Goal: Use online tool/utility: Utilize a website feature to perform a specific function

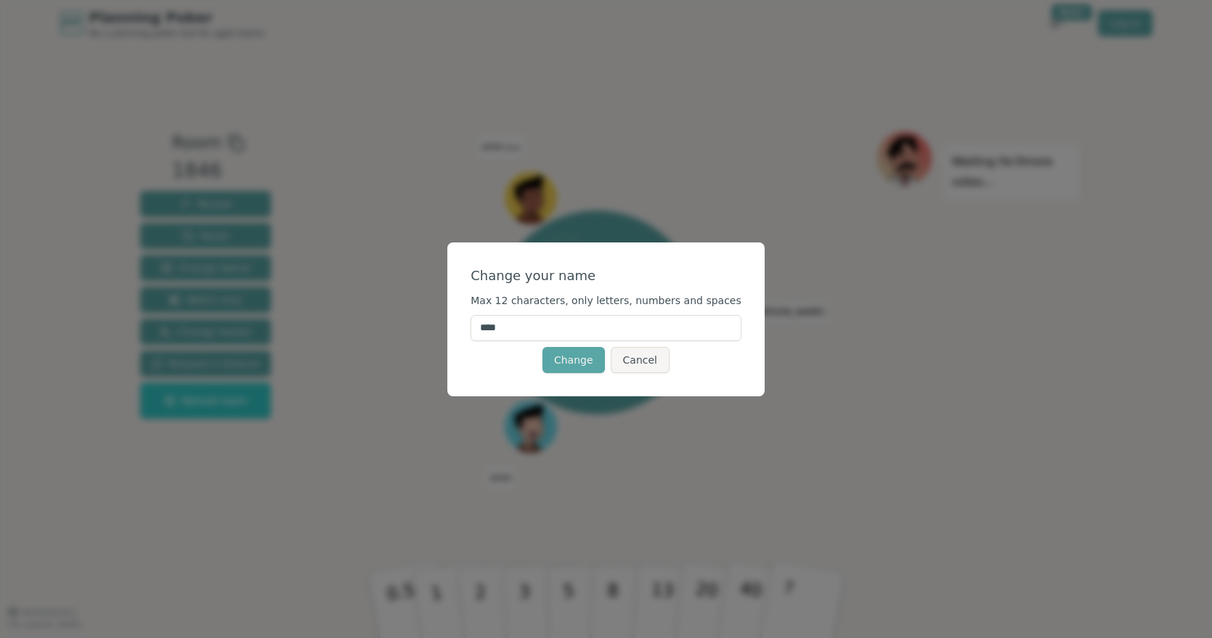
click at [559, 333] on input "****" at bounding box center [606, 328] width 271 height 26
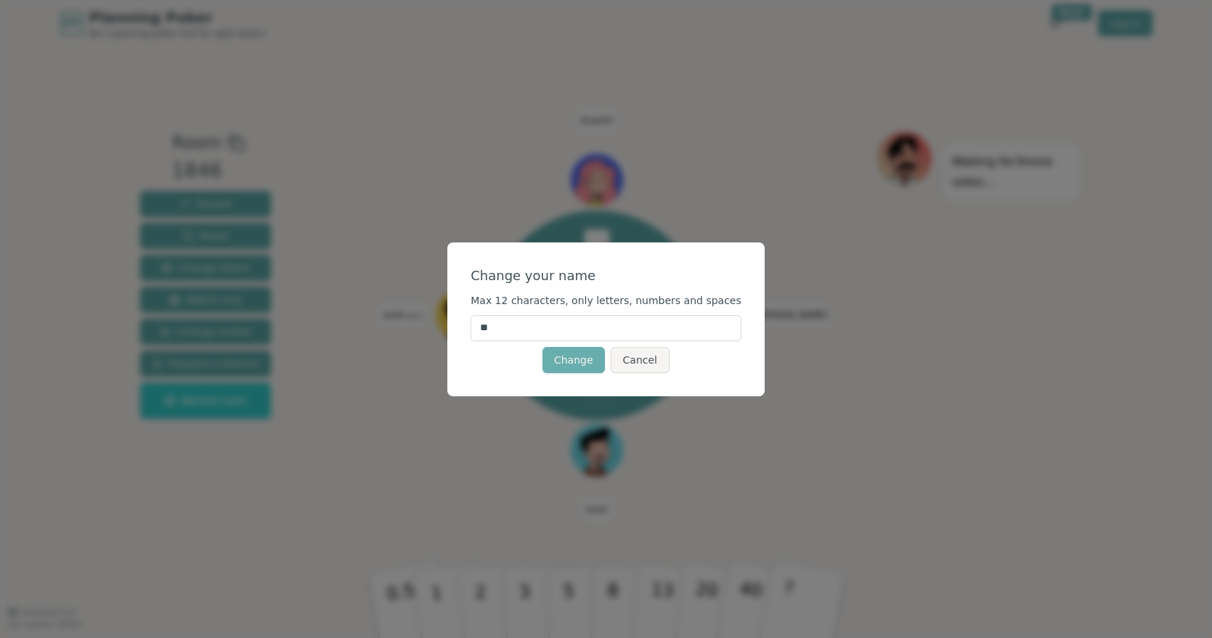
type input "**"
click at [564, 364] on button "Change" at bounding box center [574, 360] width 62 height 26
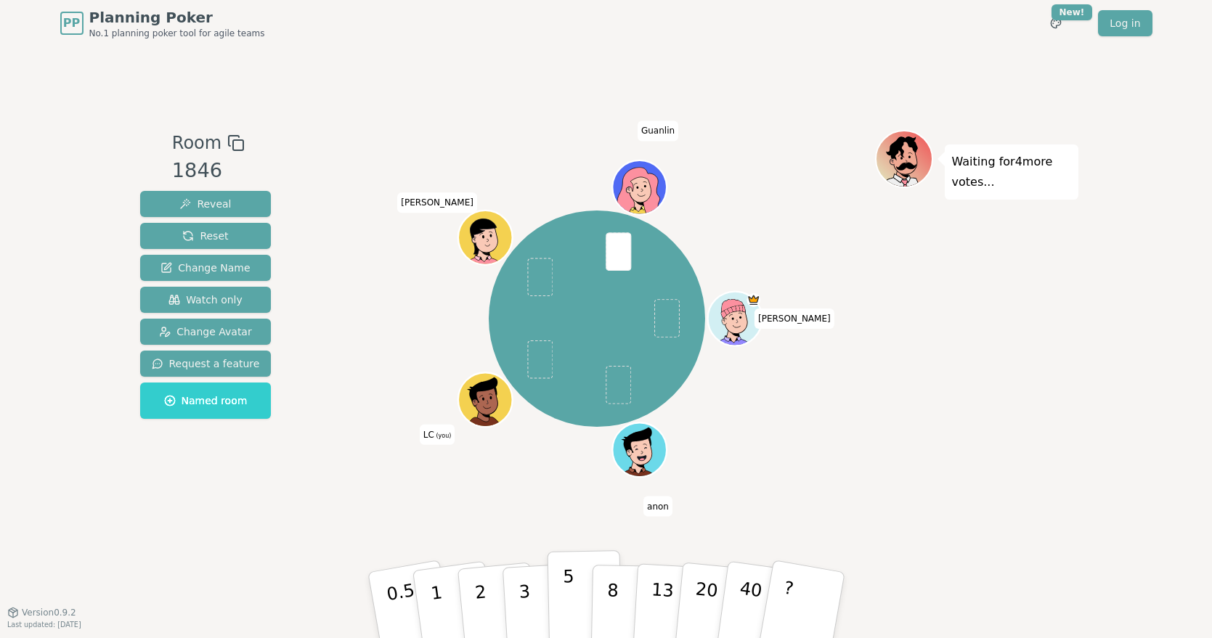
click at [570, 599] on p "5" at bounding box center [568, 605] width 12 height 78
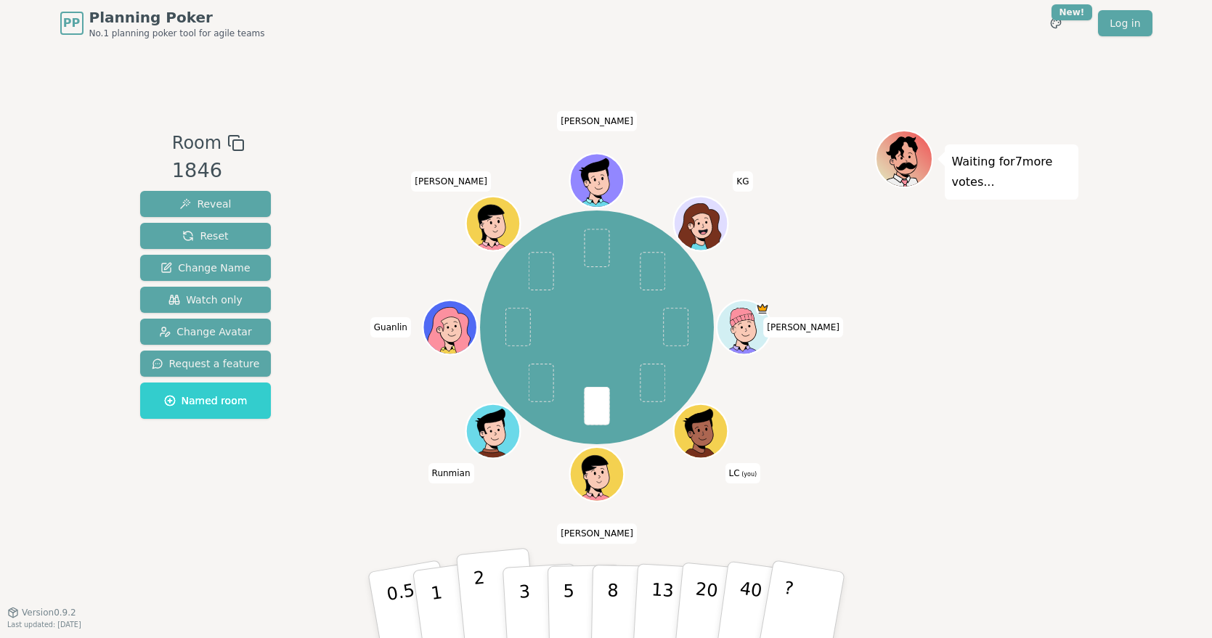
click at [490, 597] on button "2" at bounding box center [496, 605] width 83 height 115
click at [707, 442] on icon at bounding box center [704, 439] width 26 height 9
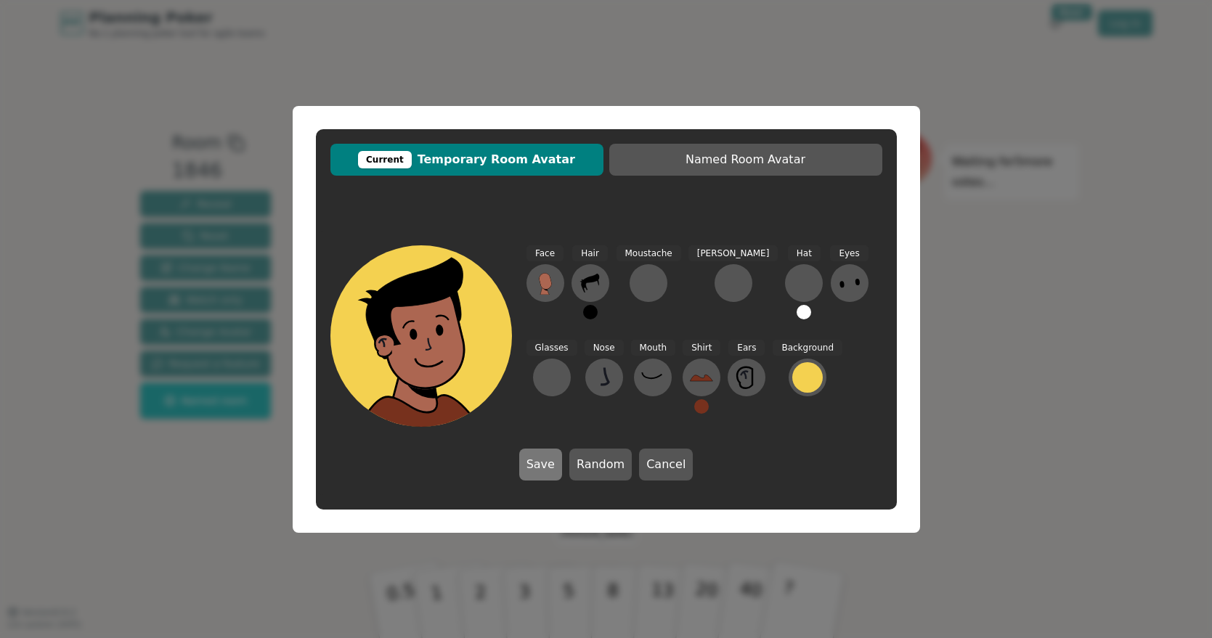
click at [539, 469] on button "Save" at bounding box center [540, 465] width 43 height 32
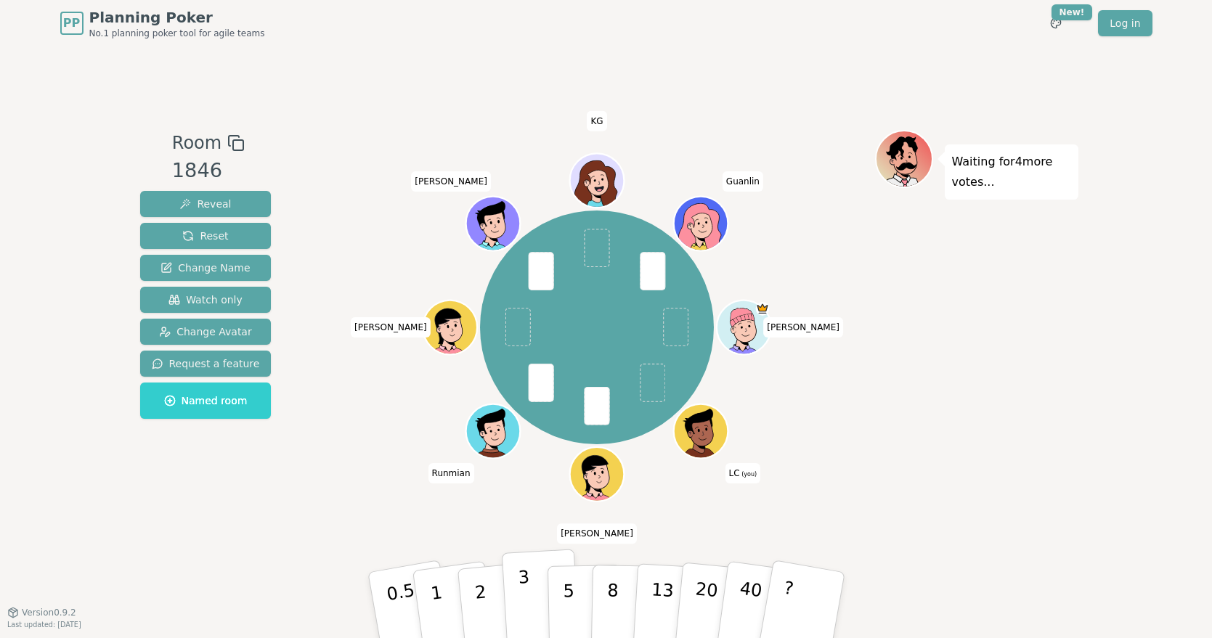
click at [518, 597] on button "3" at bounding box center [540, 605] width 79 height 113
click at [694, 433] on icon at bounding box center [702, 430] width 52 height 6
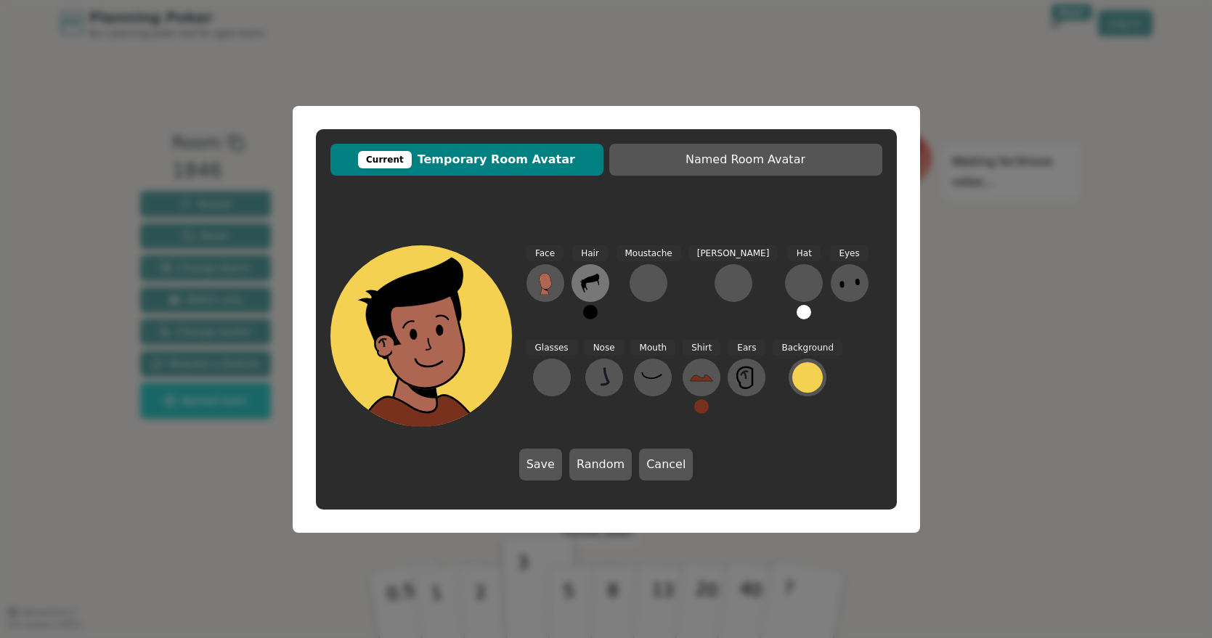
click at [596, 285] on icon at bounding box center [590, 283] width 23 height 23
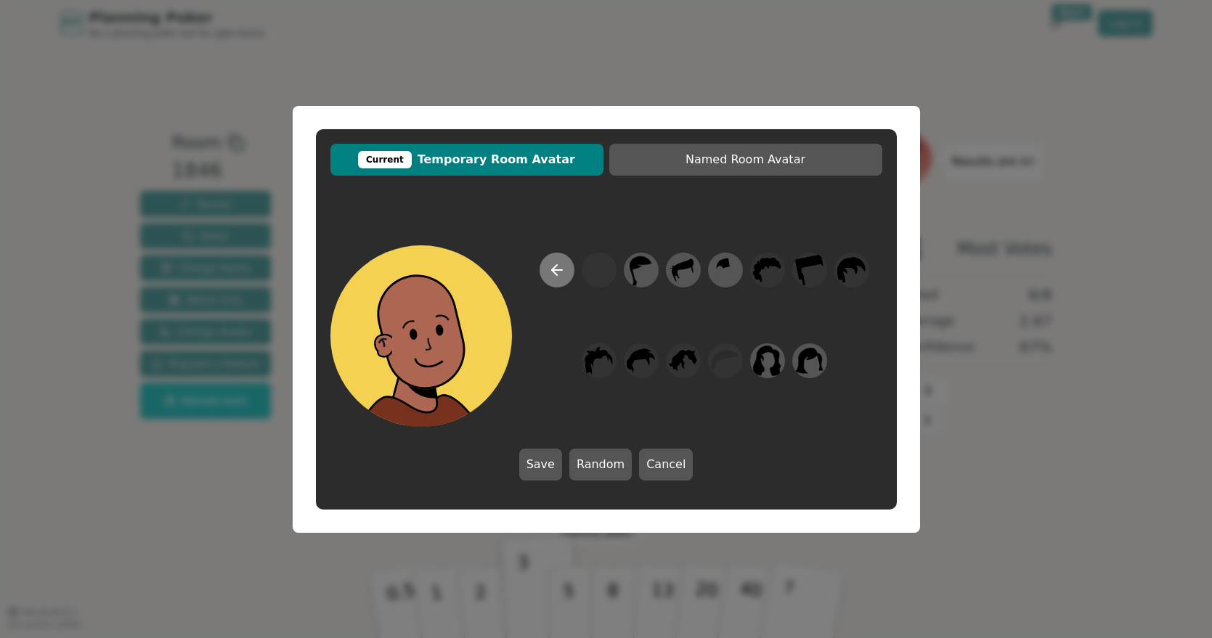
click at [568, 273] on button at bounding box center [557, 270] width 35 height 35
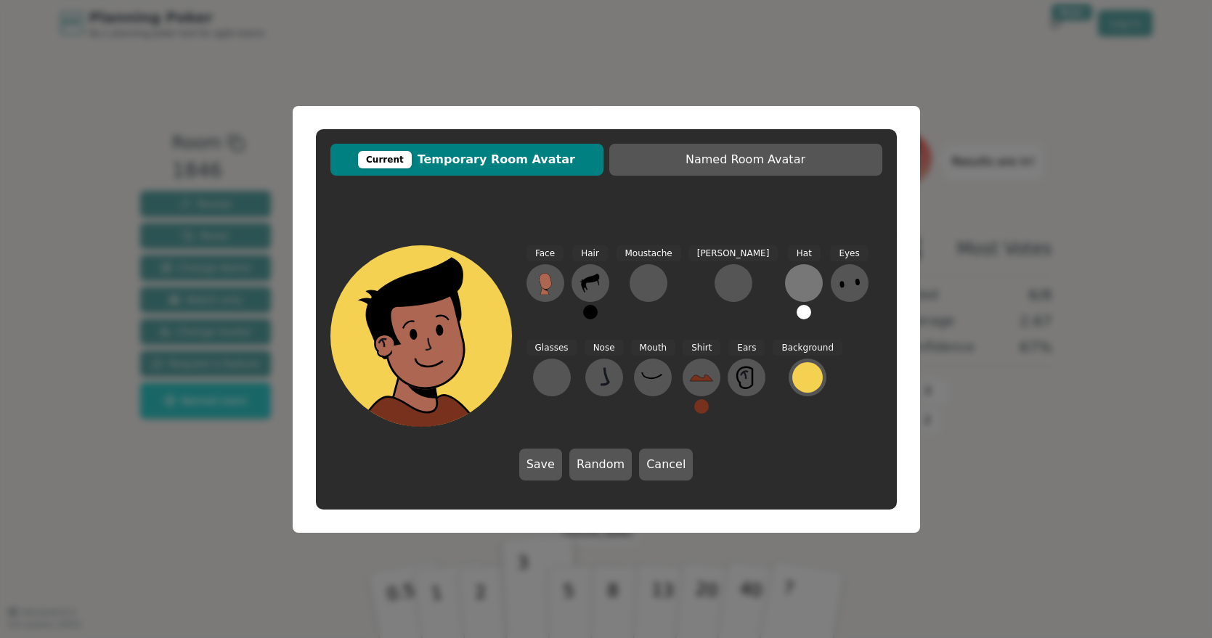
click at [792, 283] on div at bounding box center [803, 283] width 23 height 23
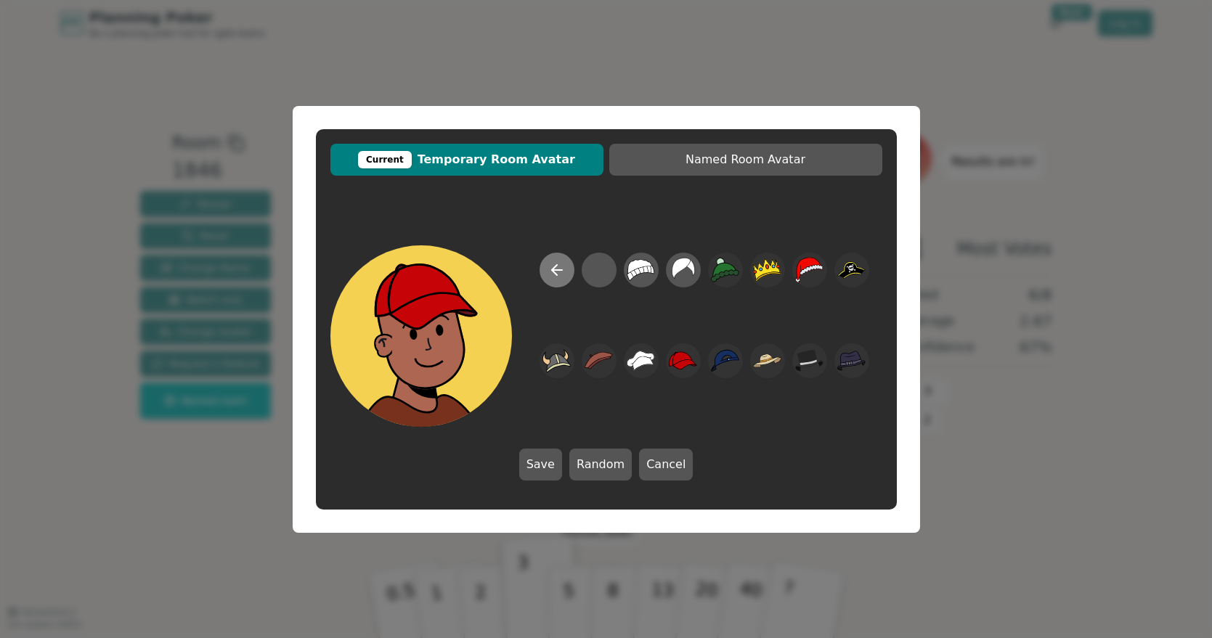
click at [559, 276] on icon at bounding box center [556, 269] width 17 height 17
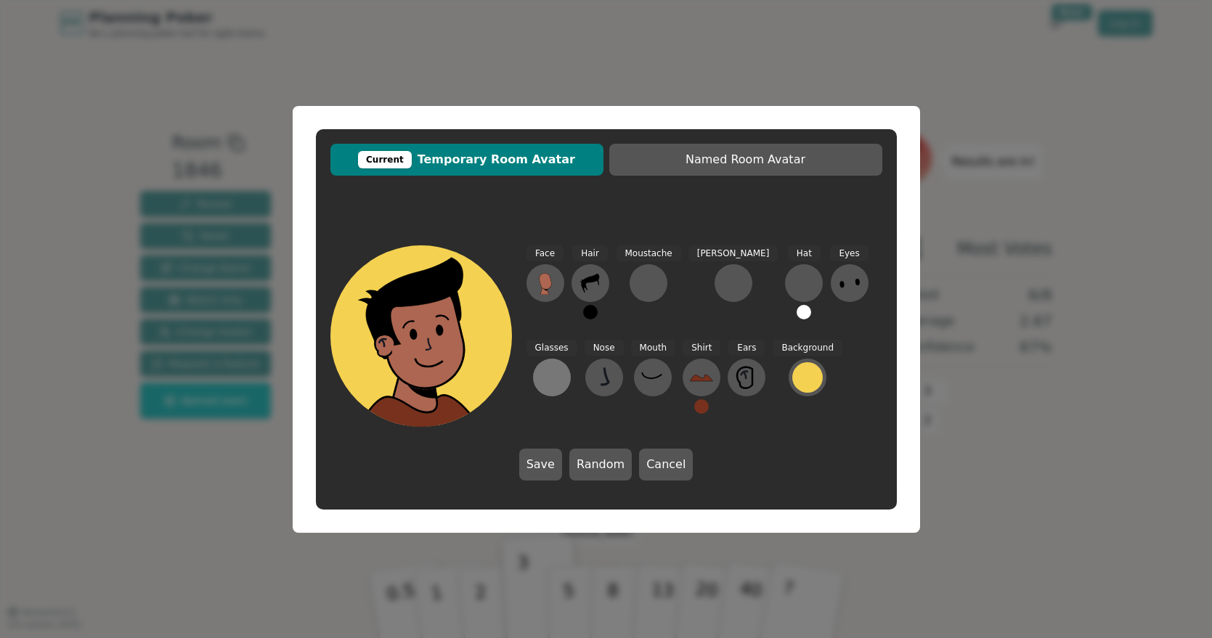
click at [564, 366] on div at bounding box center [551, 377] width 23 height 23
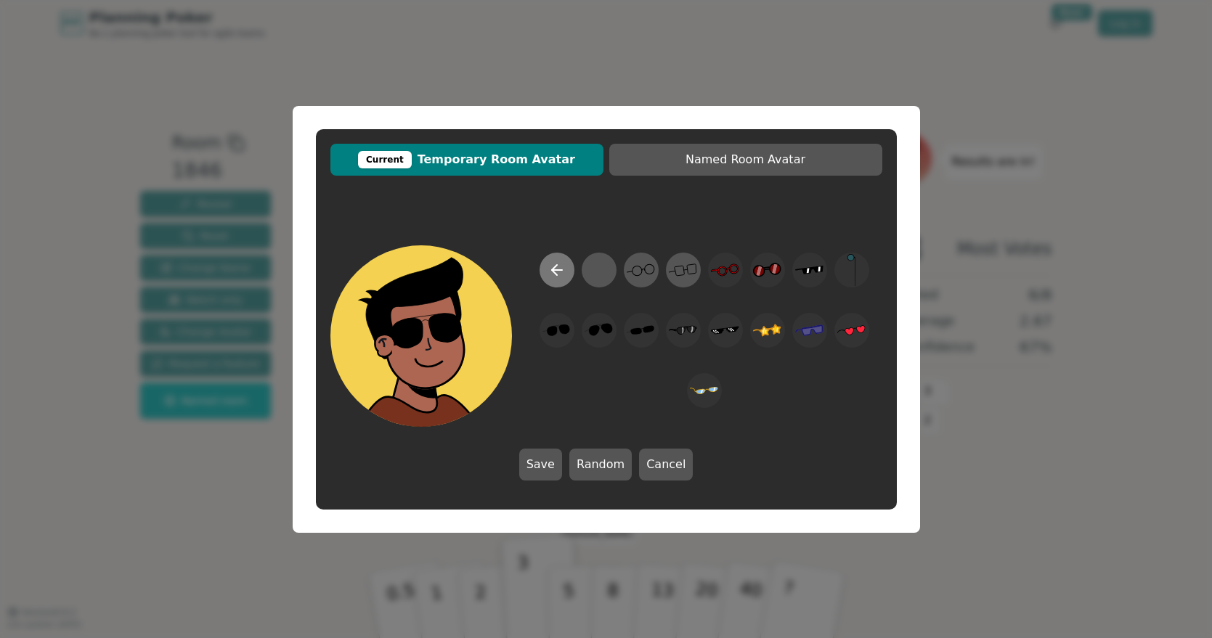
click at [559, 262] on icon at bounding box center [556, 269] width 17 height 17
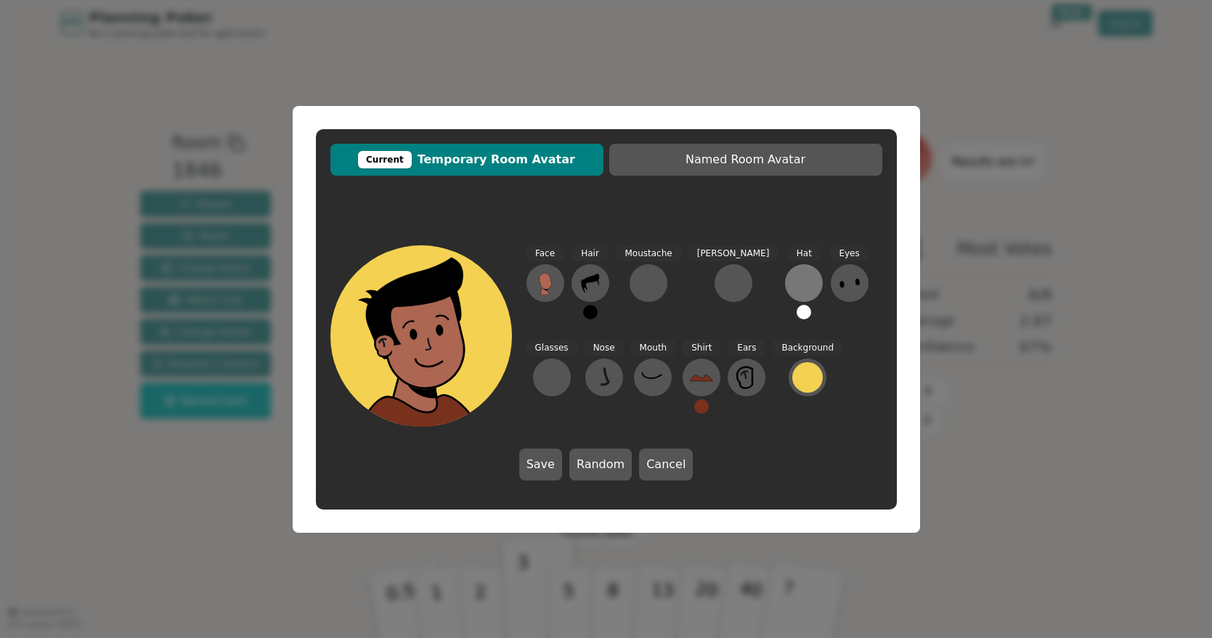
click at [792, 277] on div at bounding box center [803, 283] width 23 height 23
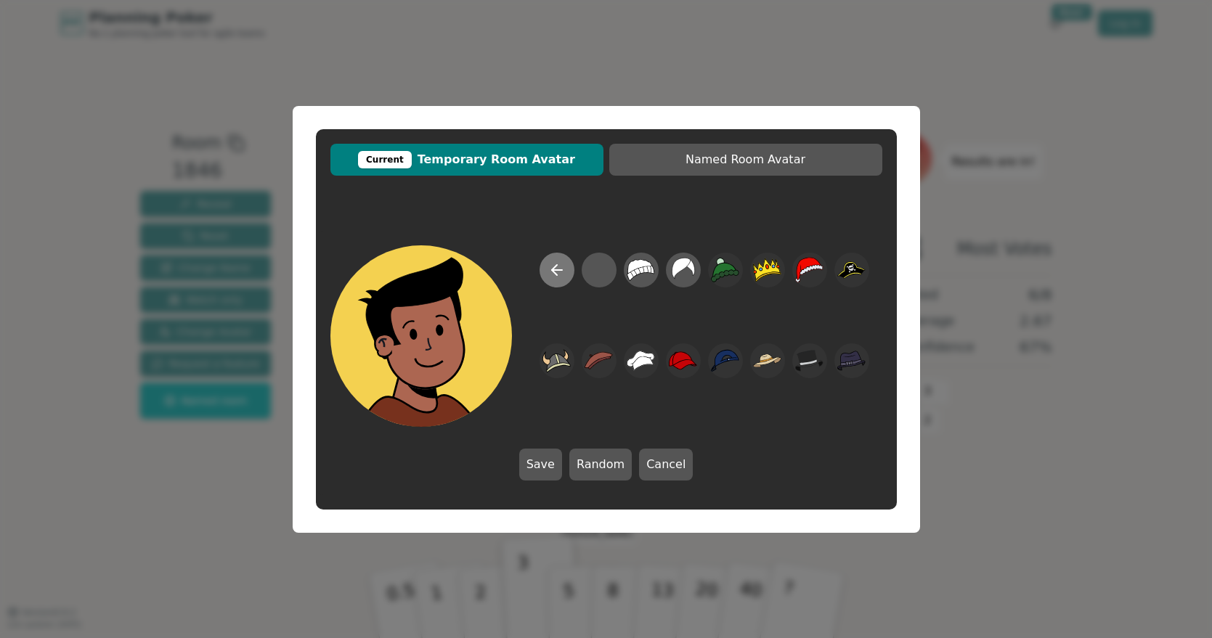
click at [553, 272] on icon at bounding box center [556, 269] width 17 height 17
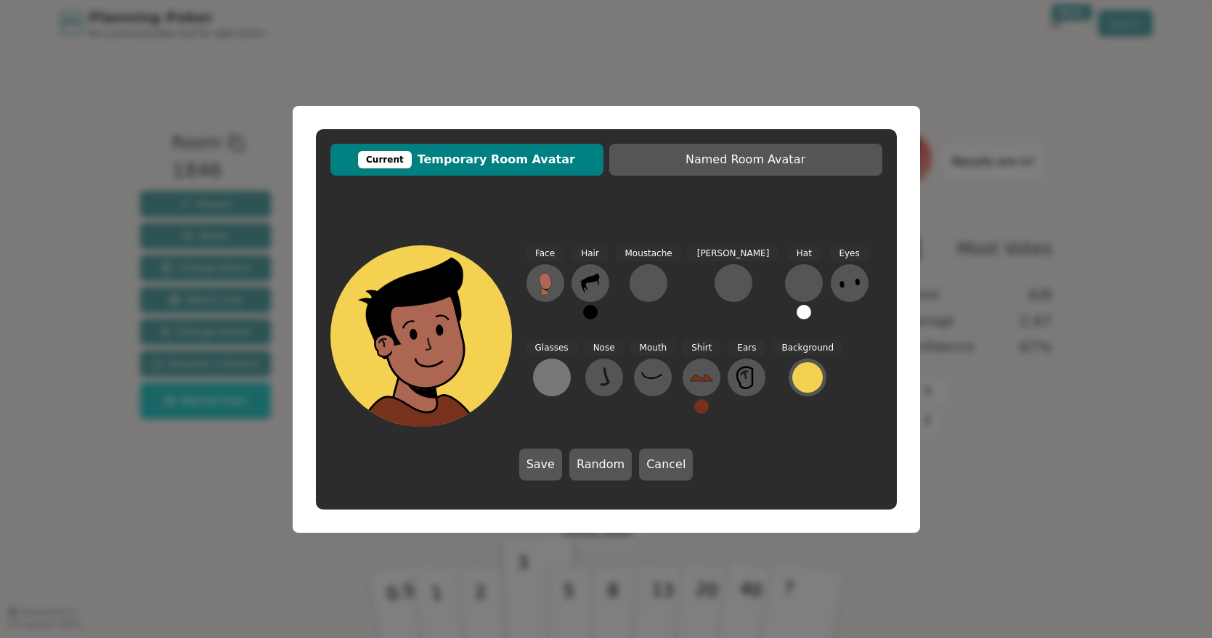
click at [571, 359] on button at bounding box center [552, 378] width 38 height 38
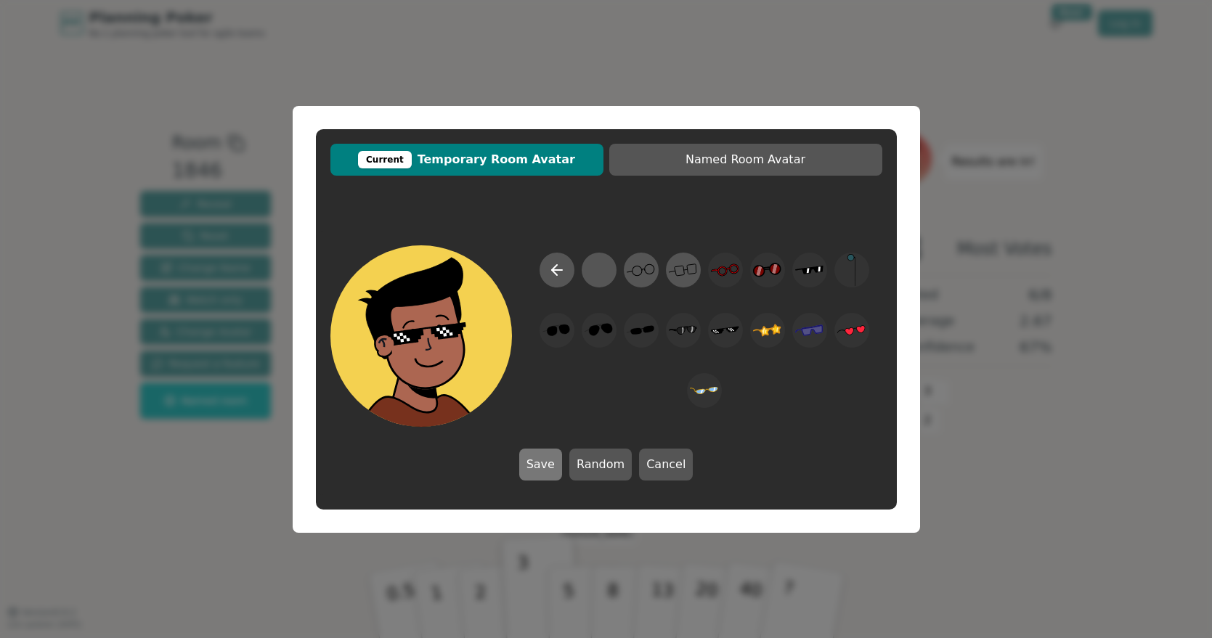
click at [543, 464] on button "Save" at bounding box center [540, 465] width 43 height 32
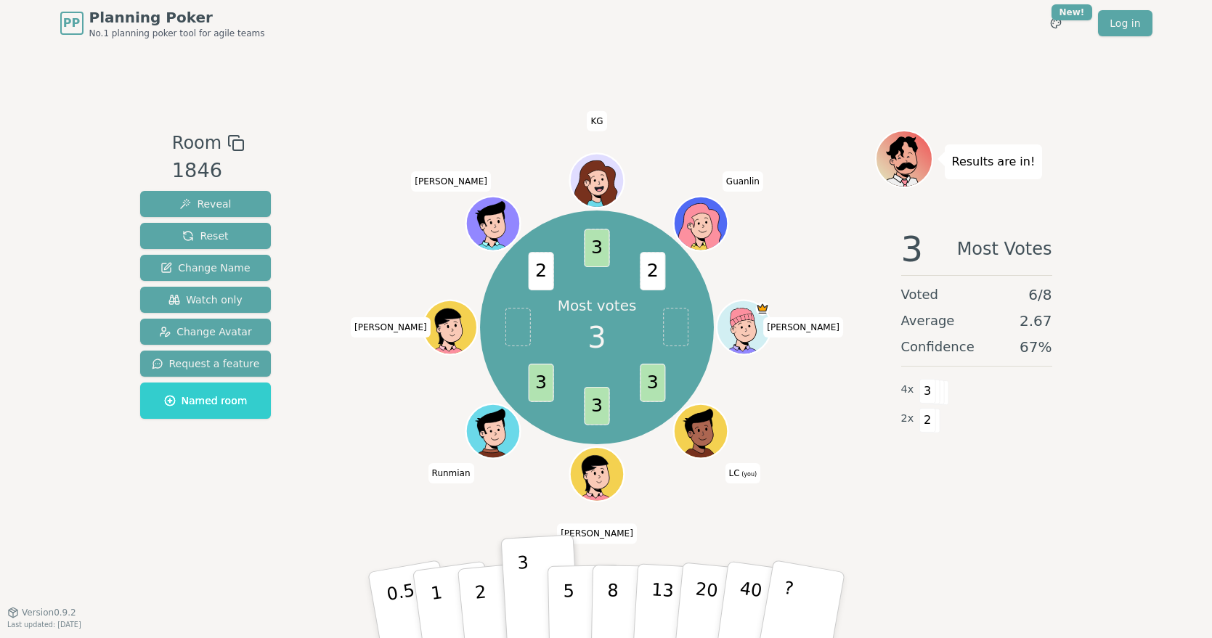
click at [704, 441] on icon at bounding box center [704, 439] width 26 height 9
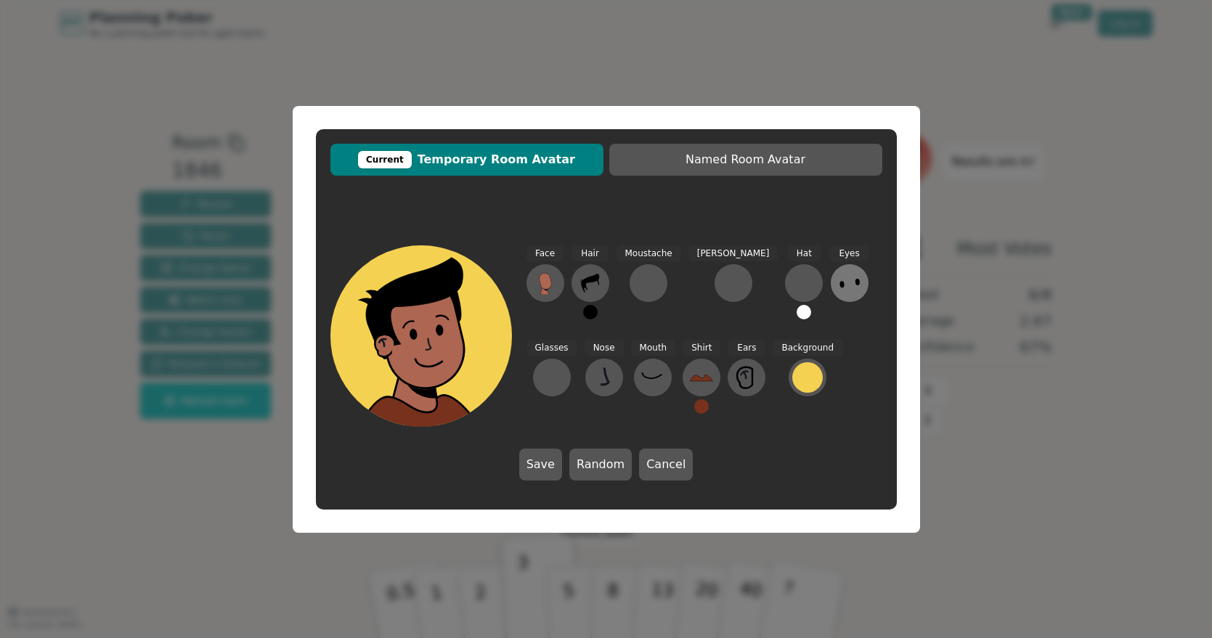
click at [838, 280] on icon at bounding box center [849, 283] width 23 height 23
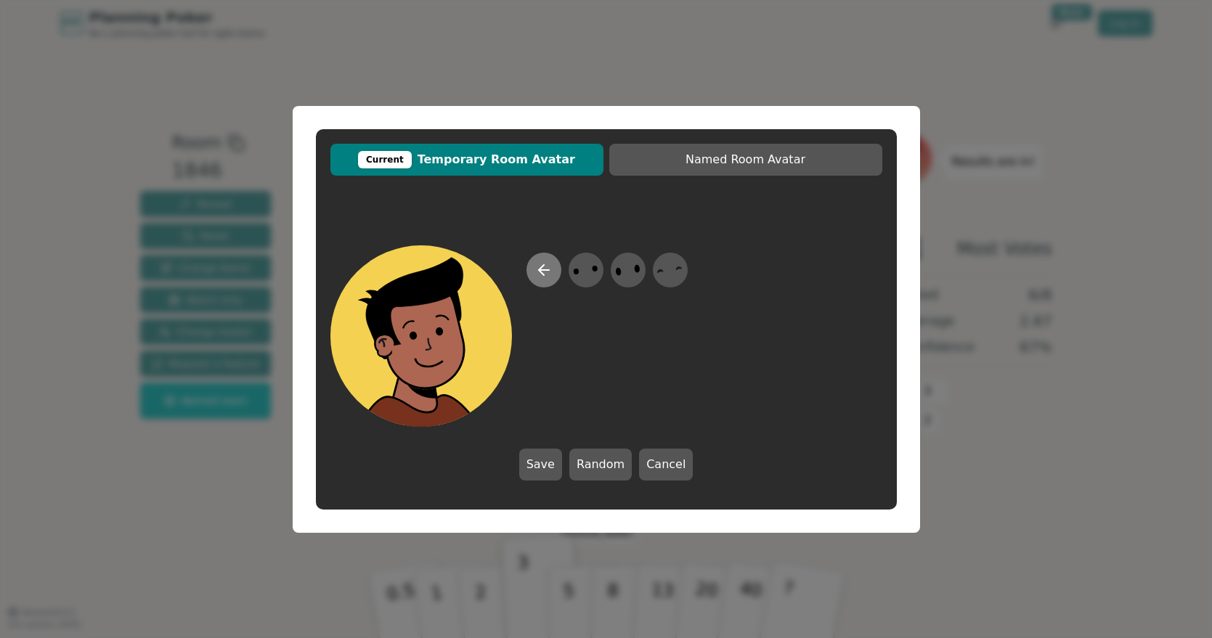
click at [545, 274] on icon at bounding box center [543, 269] width 17 height 17
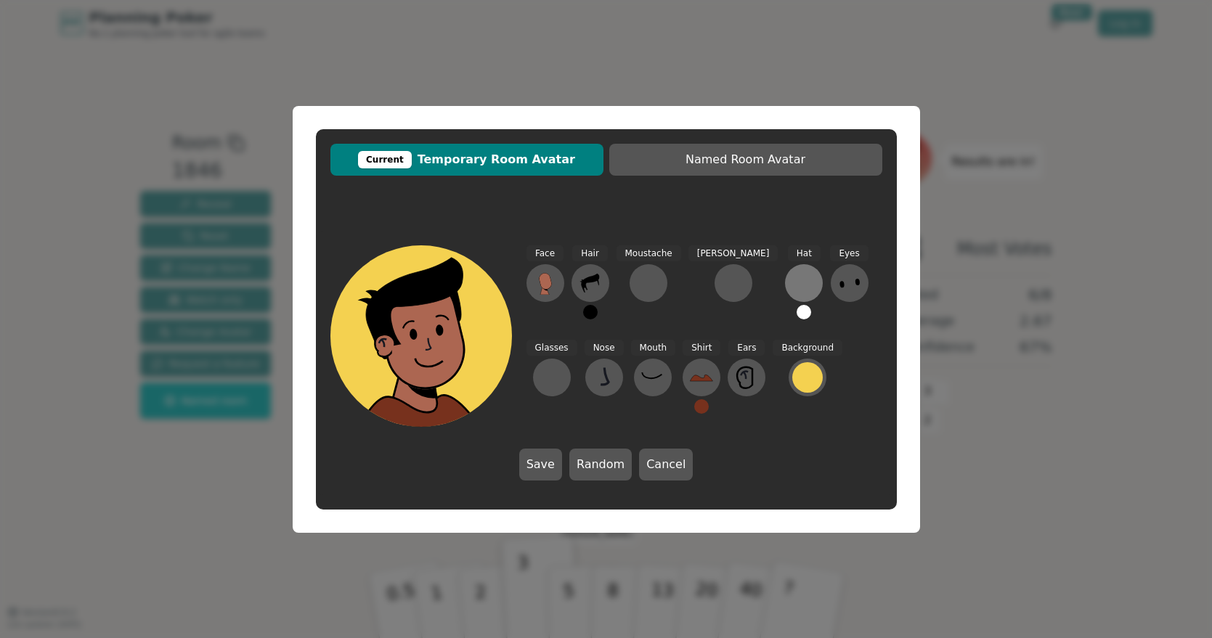
click at [792, 275] on div at bounding box center [803, 283] width 23 height 23
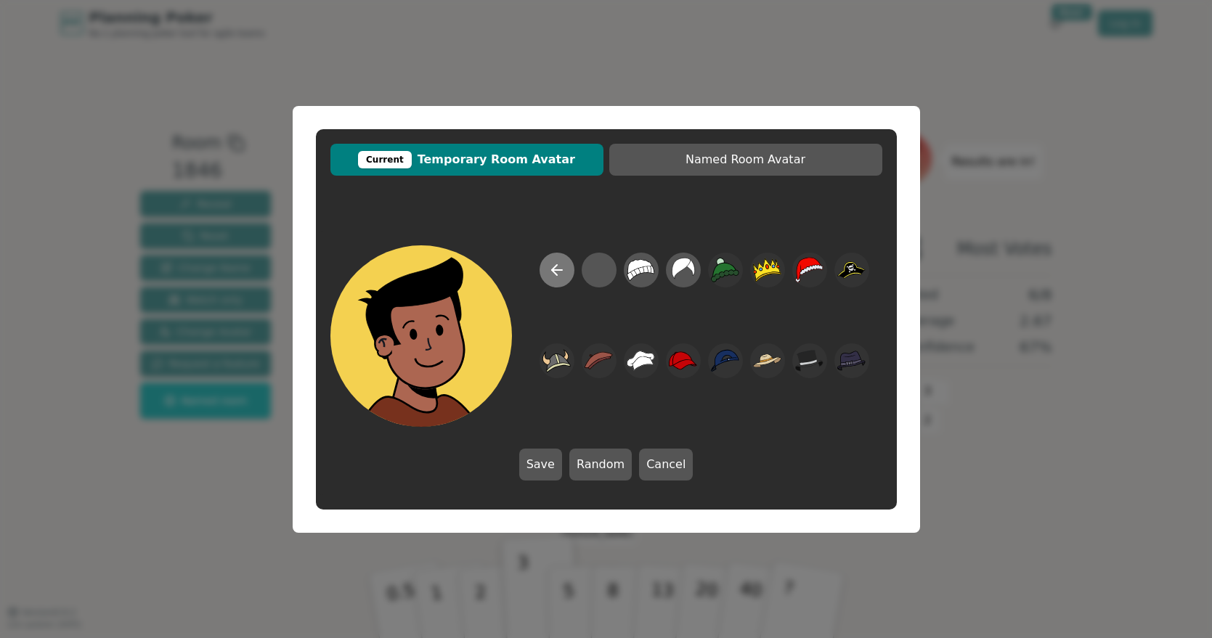
click at [558, 263] on icon at bounding box center [556, 269] width 17 height 17
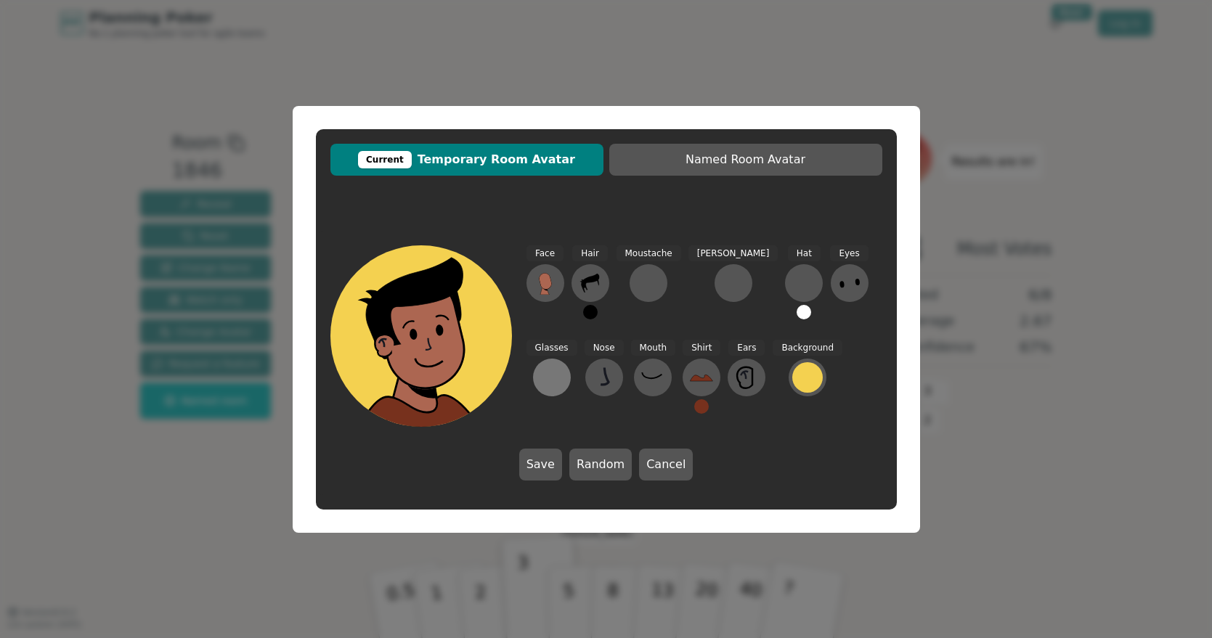
click at [564, 366] on div at bounding box center [551, 377] width 23 height 23
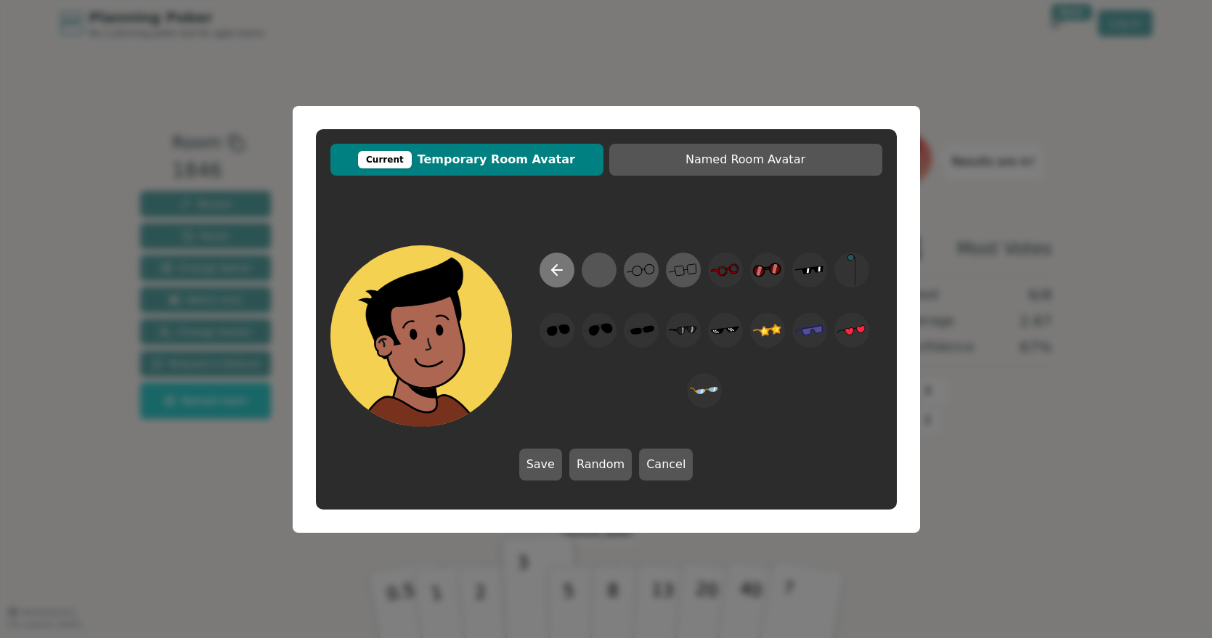
click at [551, 274] on icon at bounding box center [556, 269] width 17 height 17
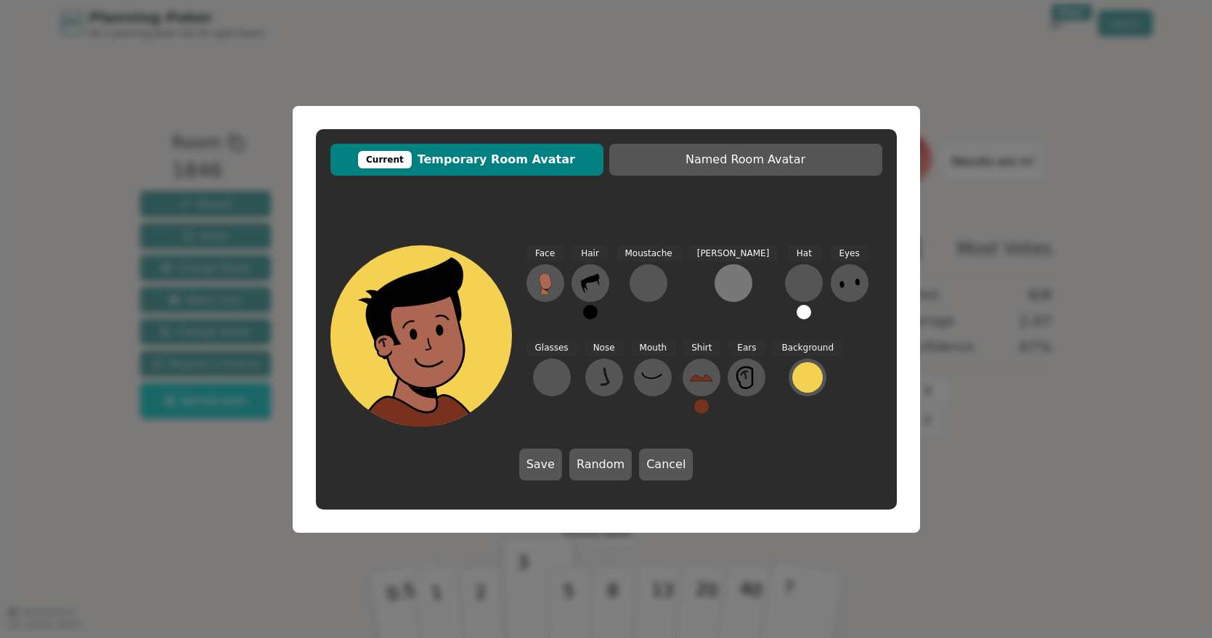
click at [722, 289] on div at bounding box center [733, 283] width 23 height 23
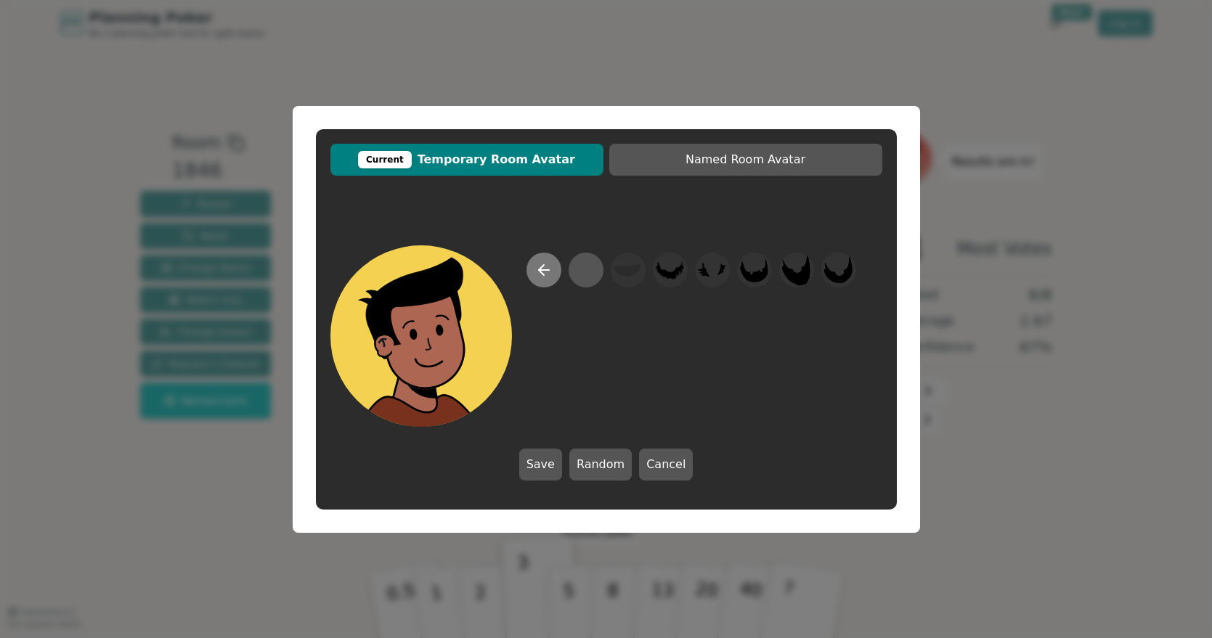
click at [538, 275] on icon at bounding box center [543, 269] width 17 height 17
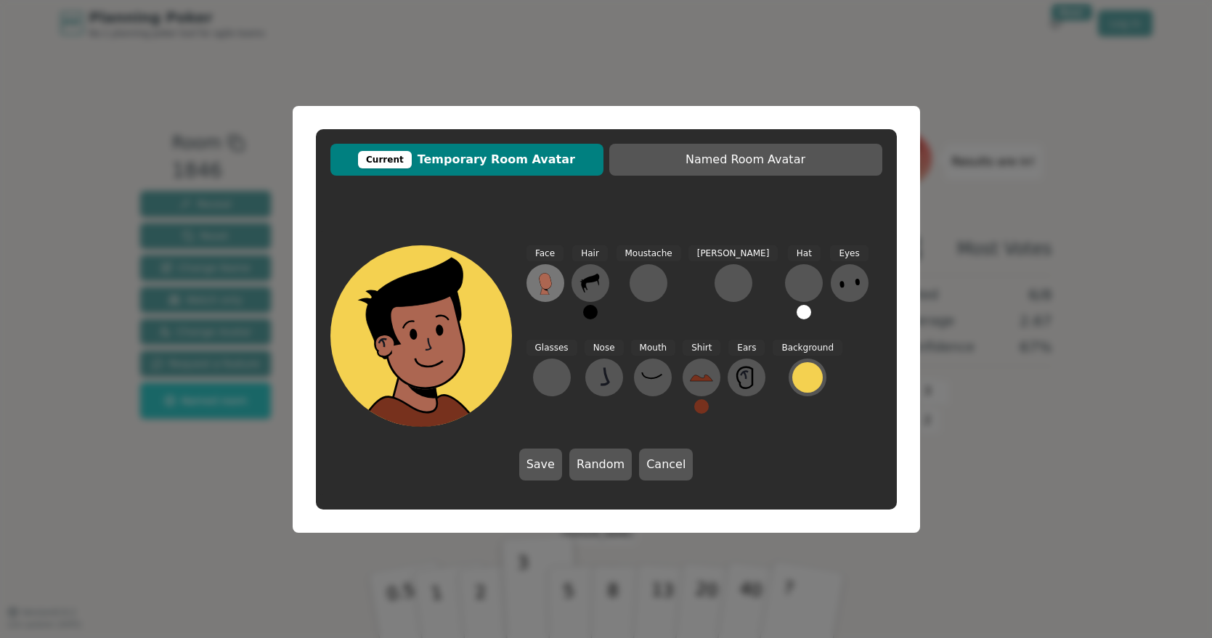
click at [541, 284] on icon at bounding box center [545, 281] width 12 height 16
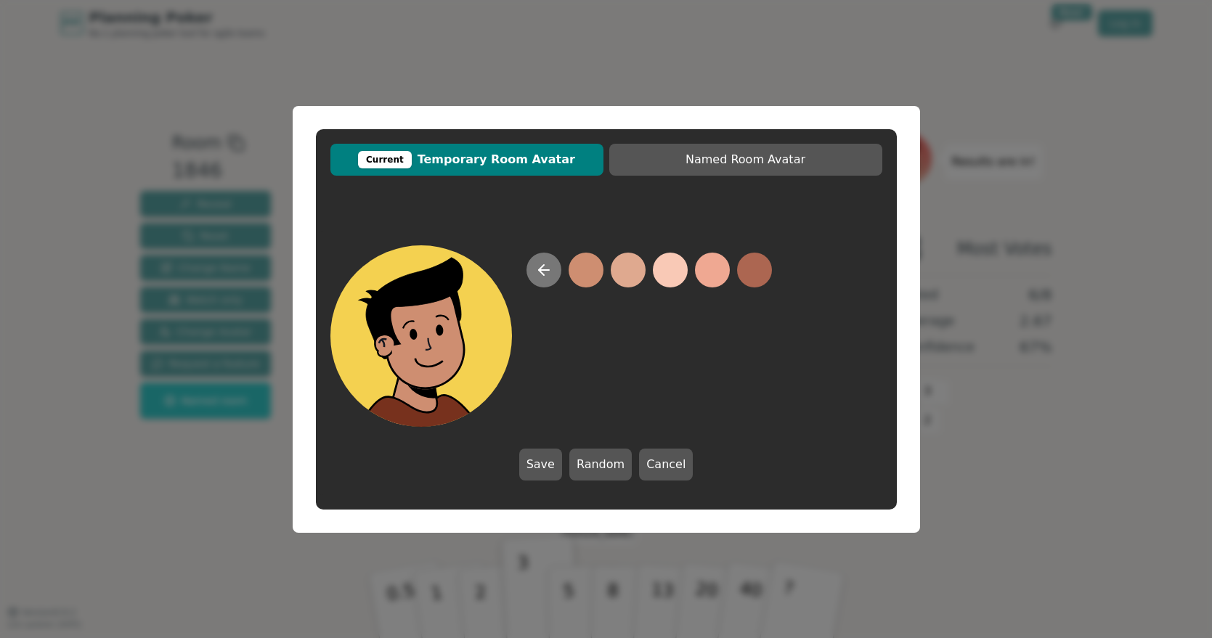
click at [537, 266] on icon at bounding box center [543, 269] width 17 height 17
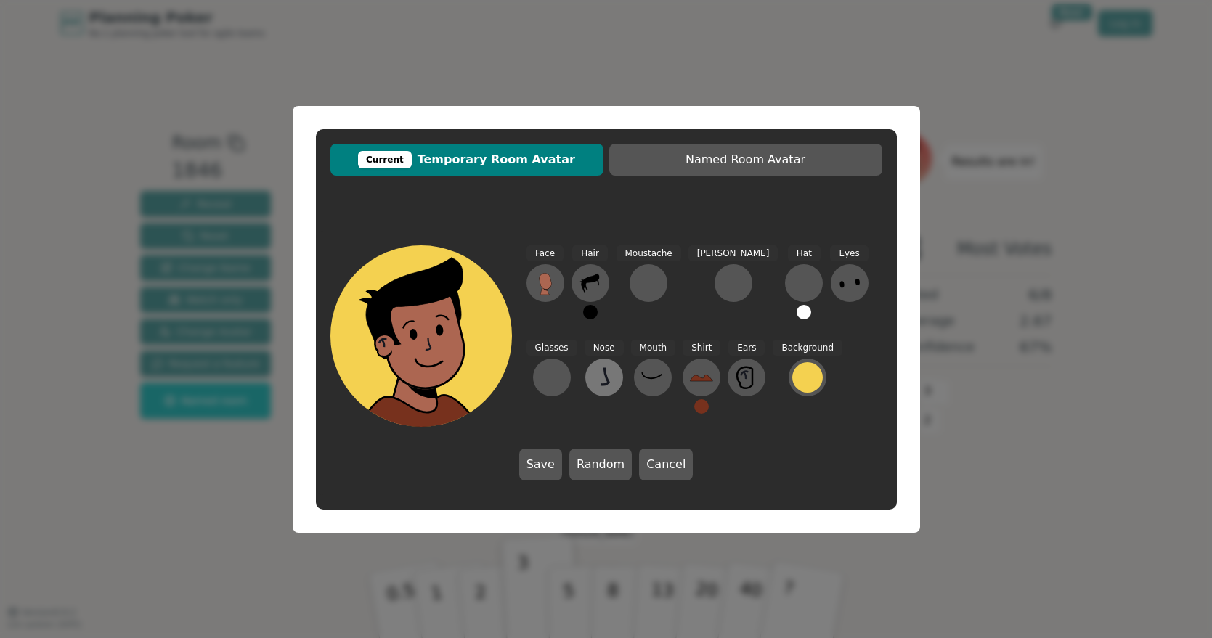
click at [593, 372] on icon at bounding box center [604, 377] width 23 height 23
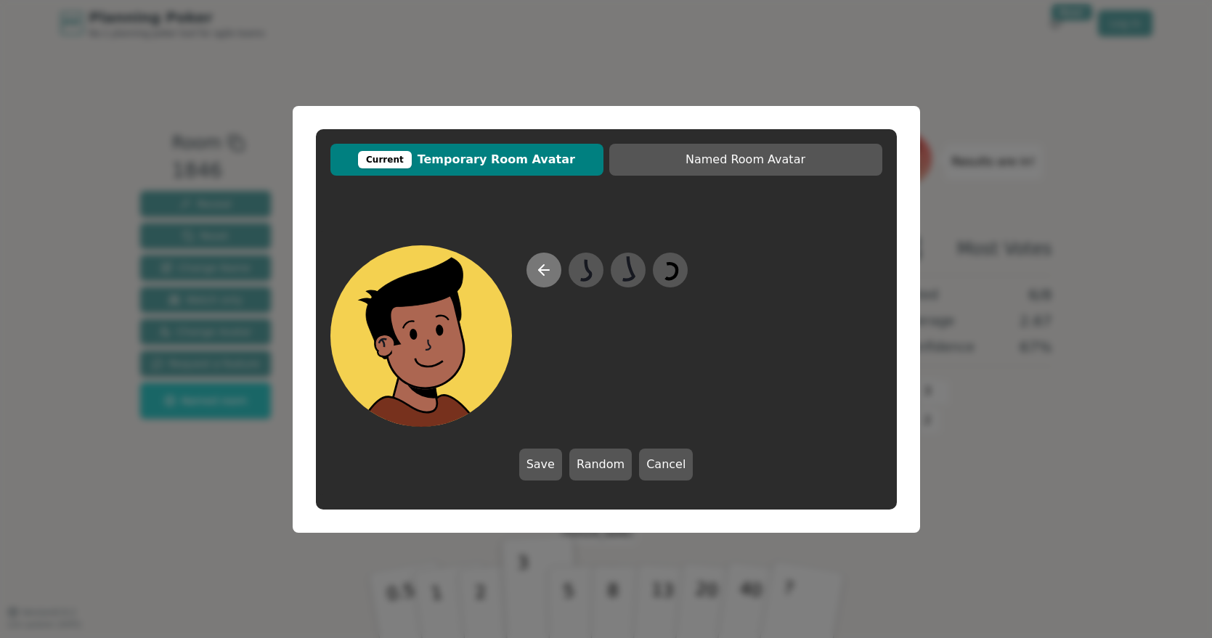
click at [547, 271] on icon at bounding box center [543, 269] width 17 height 17
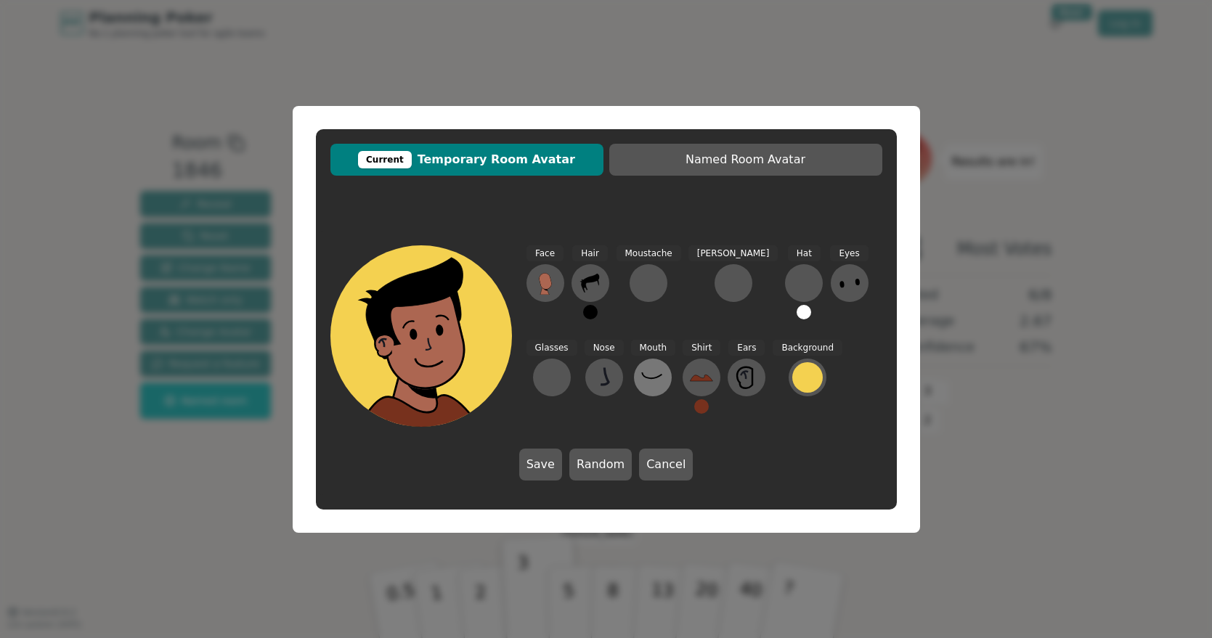
click at [641, 383] on icon at bounding box center [652, 377] width 23 height 23
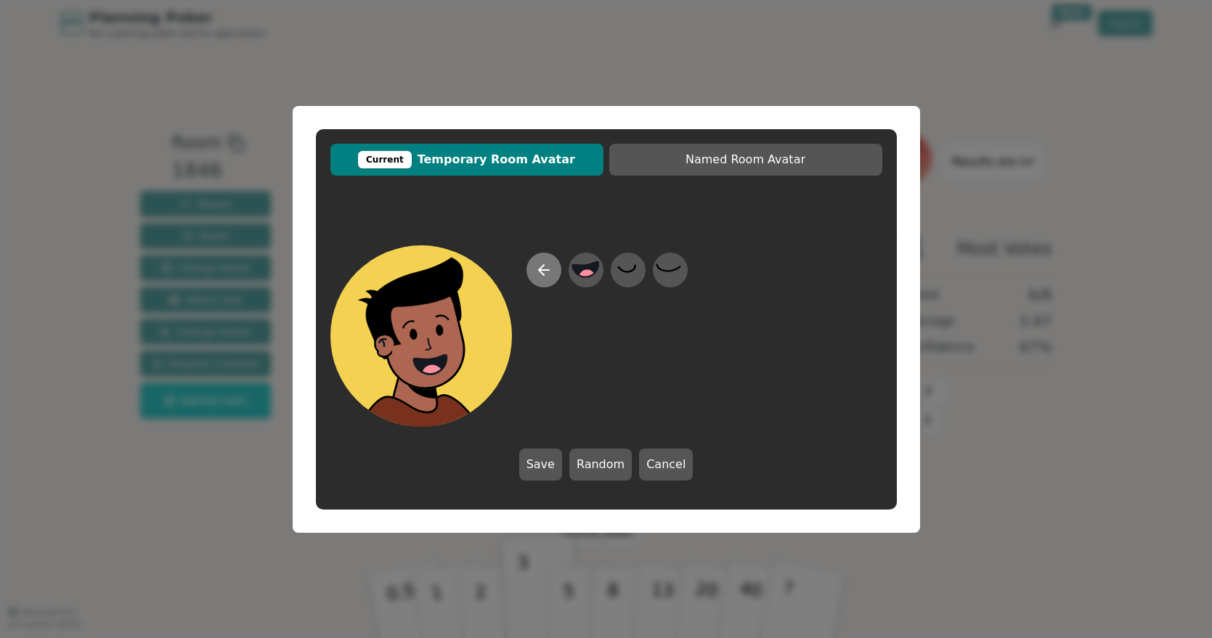
click at [547, 269] on icon at bounding box center [543, 269] width 17 height 17
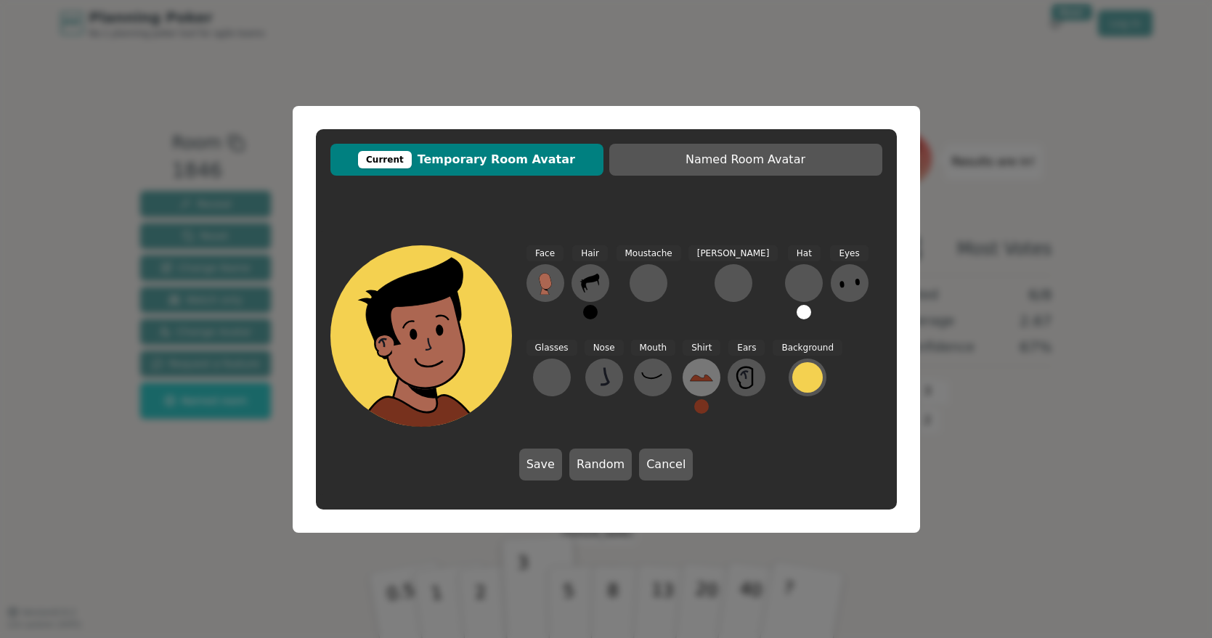
click at [690, 372] on icon at bounding box center [701, 377] width 23 height 23
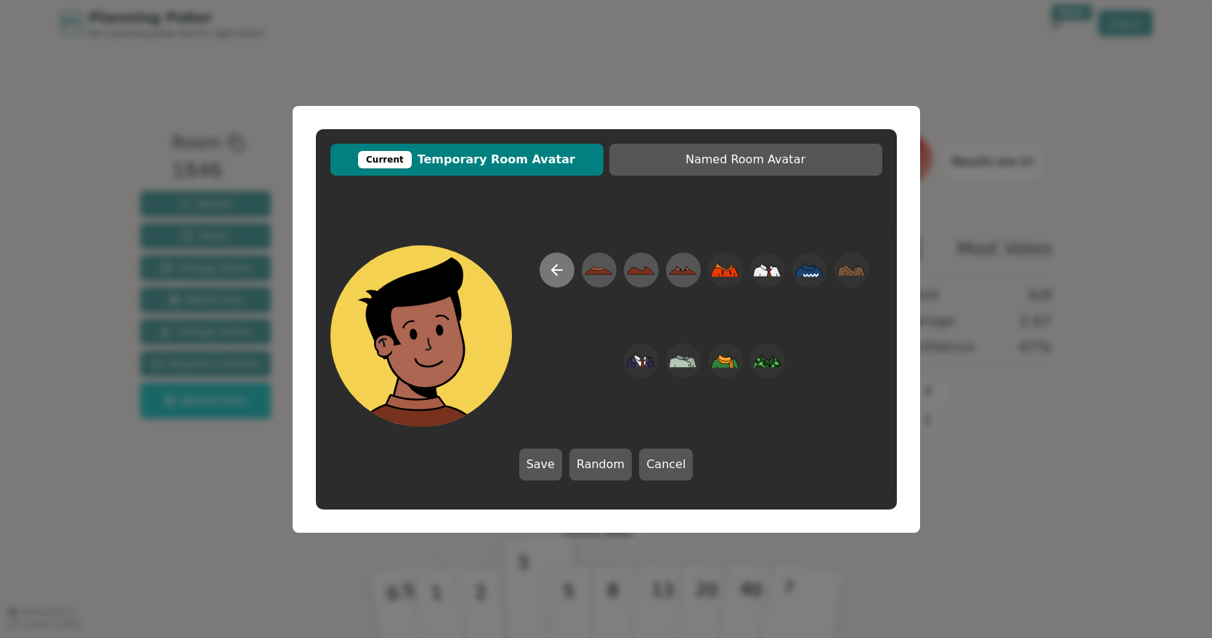
click at [548, 273] on icon at bounding box center [556, 269] width 17 height 17
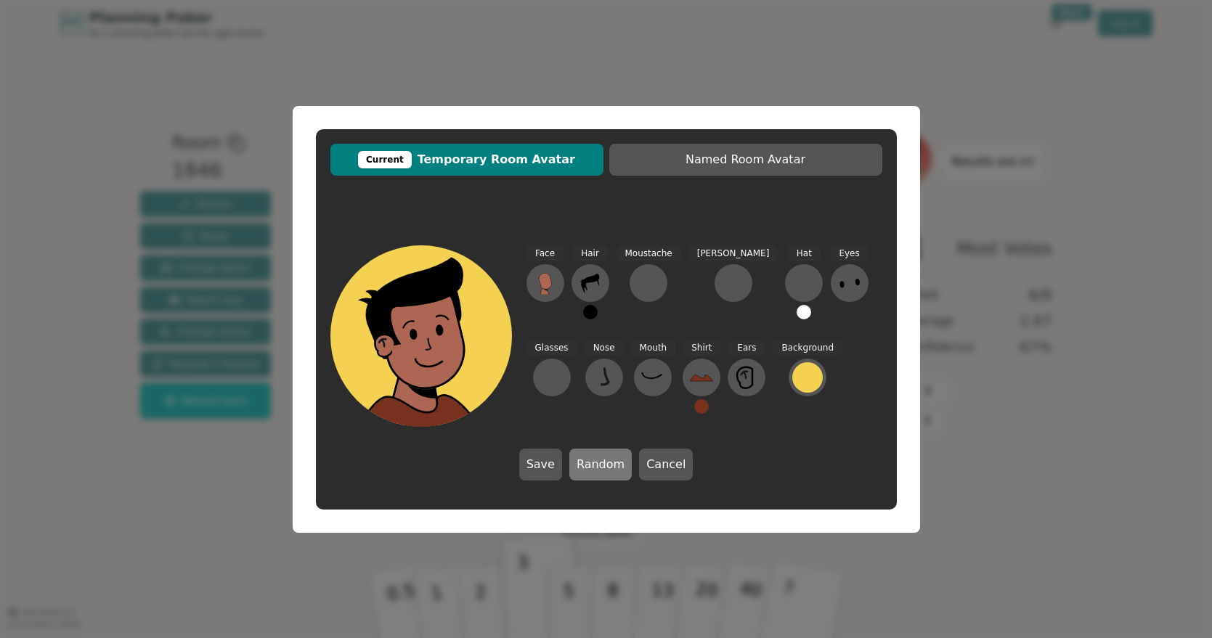
click at [615, 467] on button "Random" at bounding box center [600, 465] width 62 height 32
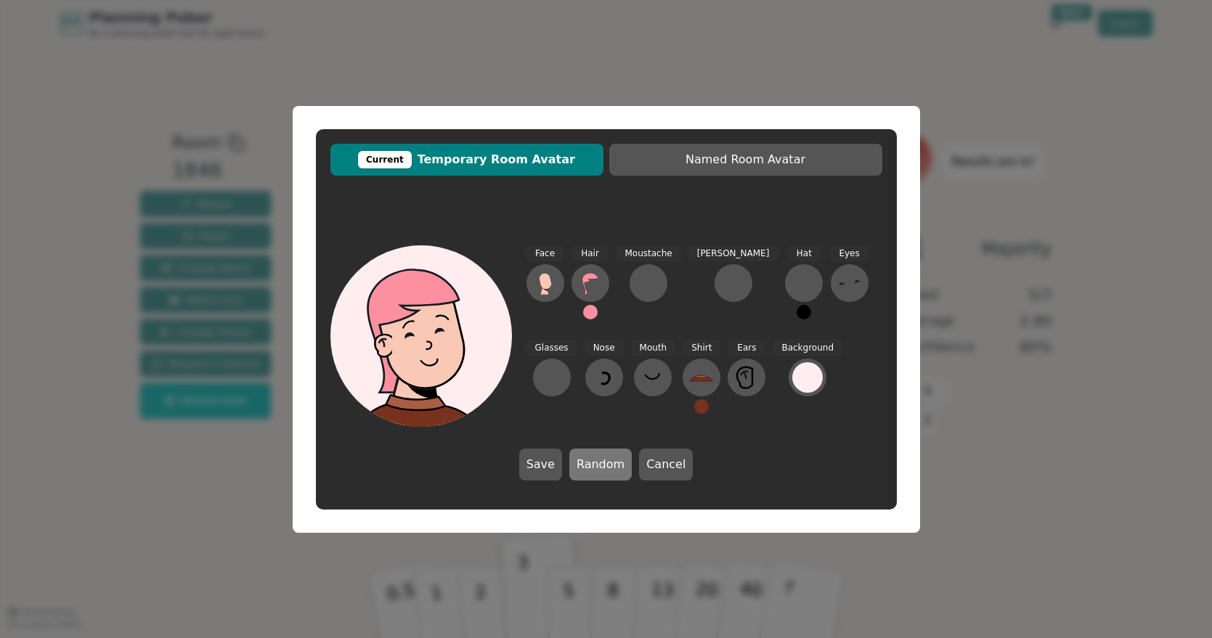
click at [615, 468] on button "Random" at bounding box center [600, 465] width 62 height 32
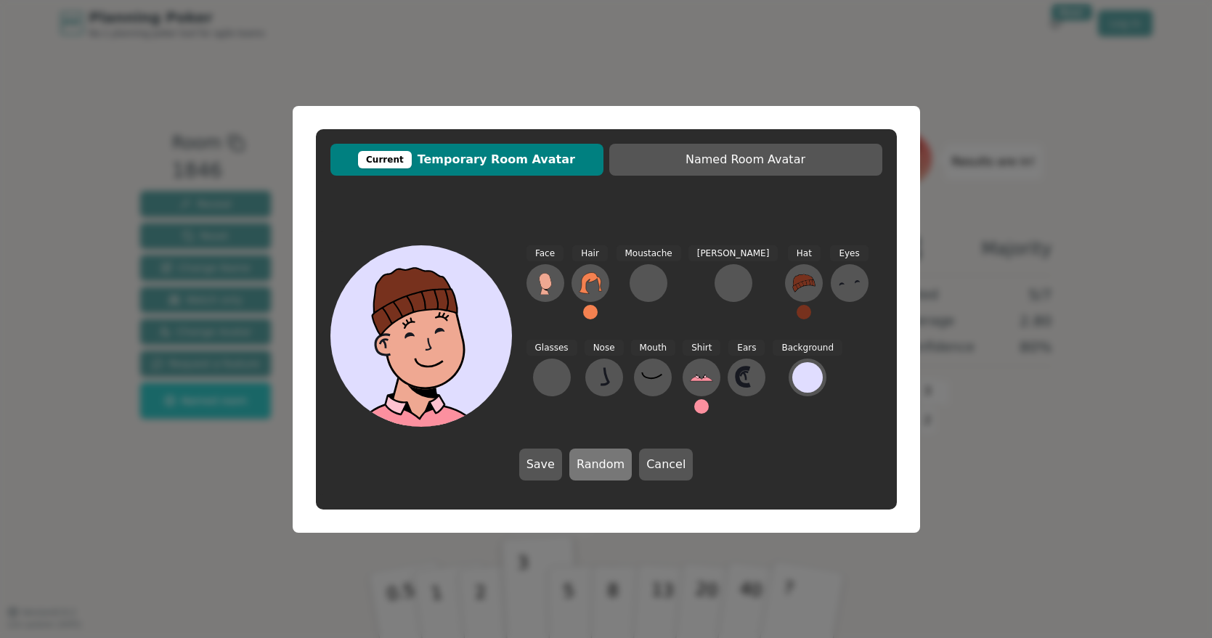
click at [615, 468] on button "Random" at bounding box center [600, 465] width 62 height 32
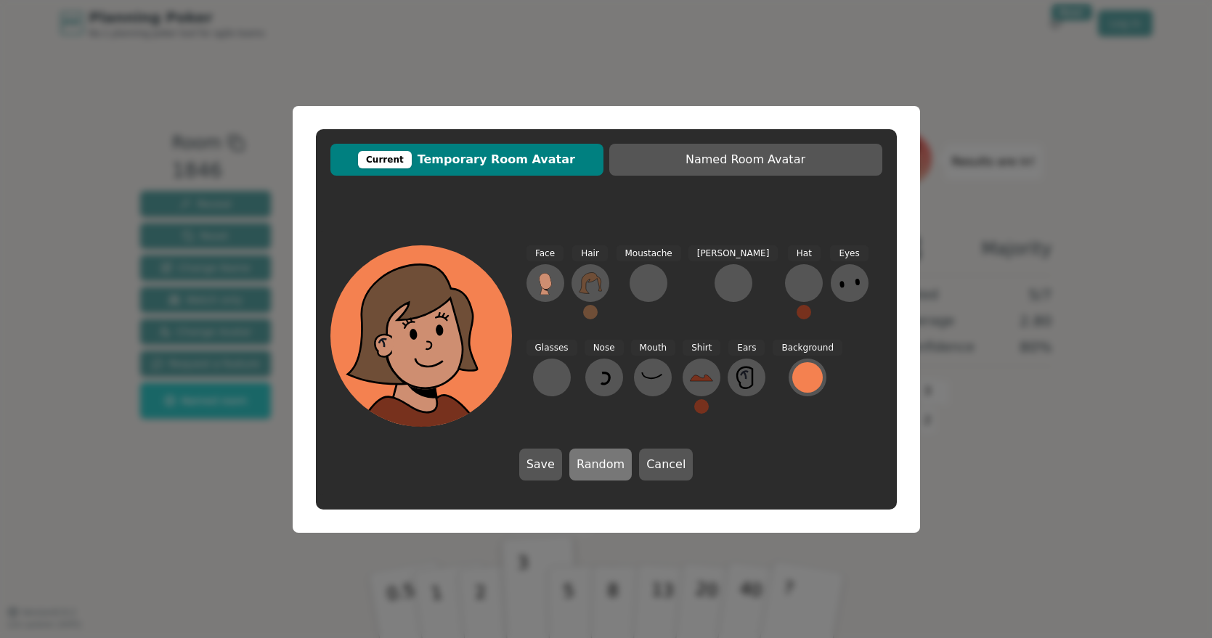
click at [615, 468] on button "Random" at bounding box center [600, 465] width 62 height 32
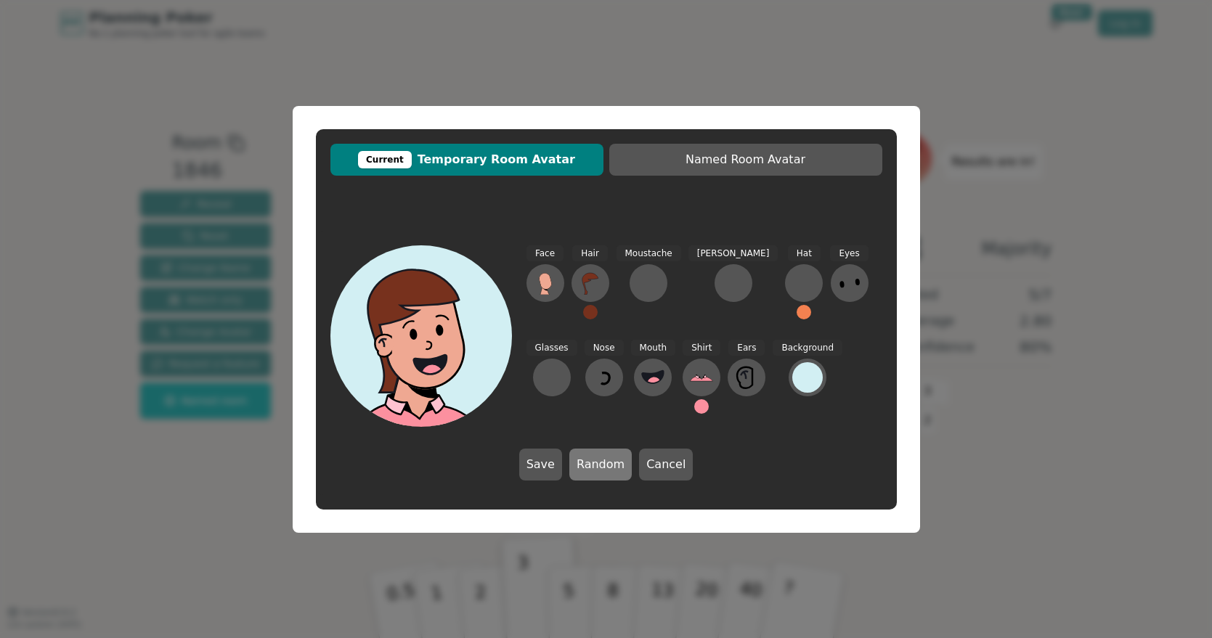
click at [615, 468] on button "Random" at bounding box center [600, 465] width 62 height 32
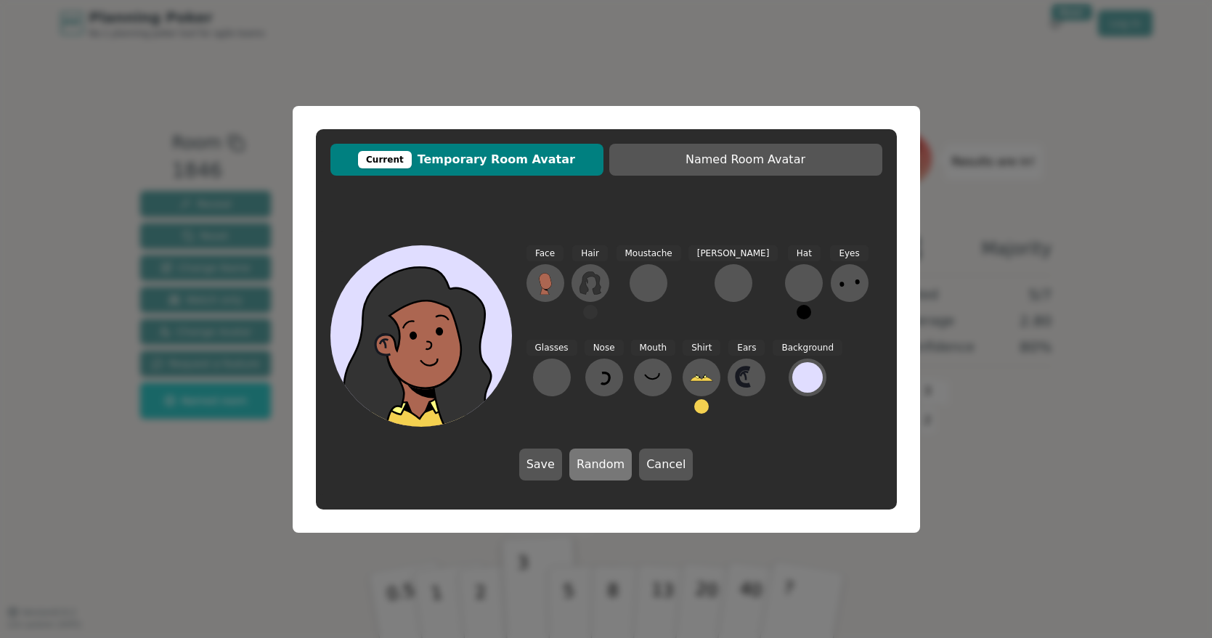
click at [615, 468] on button "Random" at bounding box center [600, 465] width 62 height 32
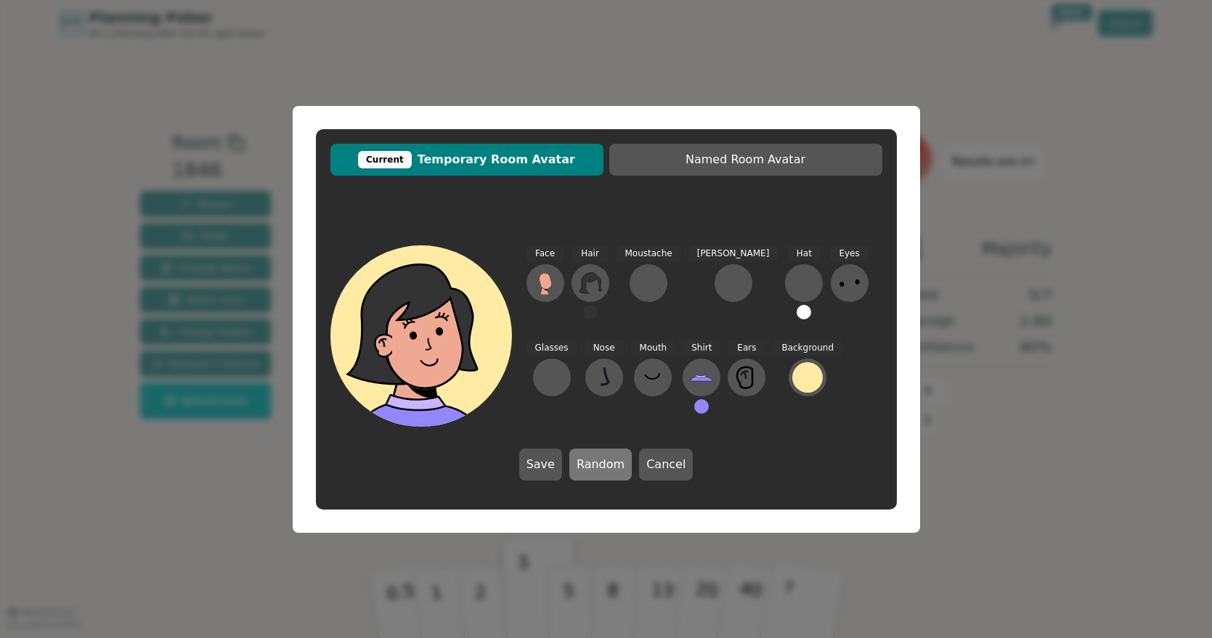
click at [615, 468] on button "Random" at bounding box center [600, 465] width 62 height 32
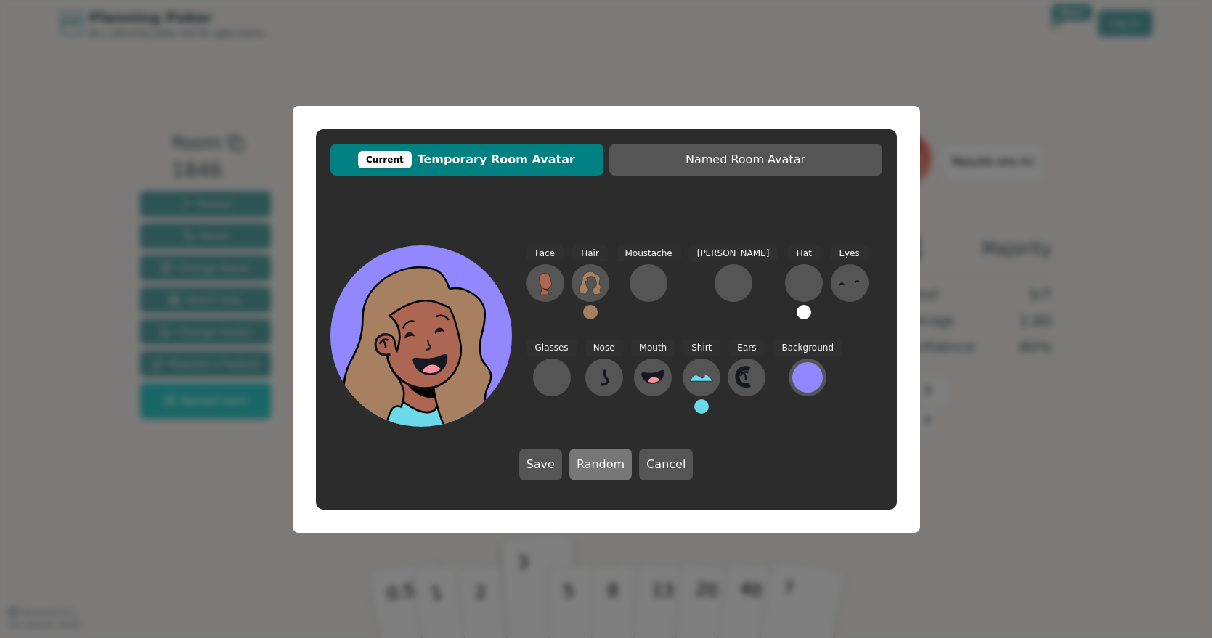
click at [615, 468] on button "Random" at bounding box center [600, 465] width 62 height 32
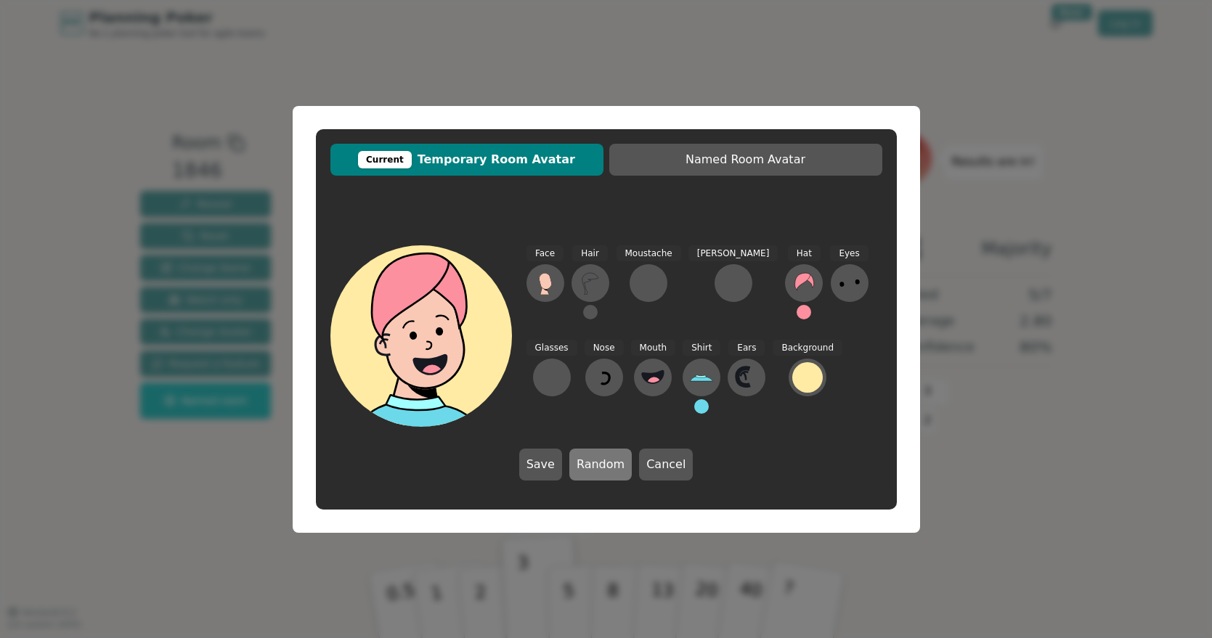
click at [615, 468] on button "Random" at bounding box center [600, 465] width 62 height 32
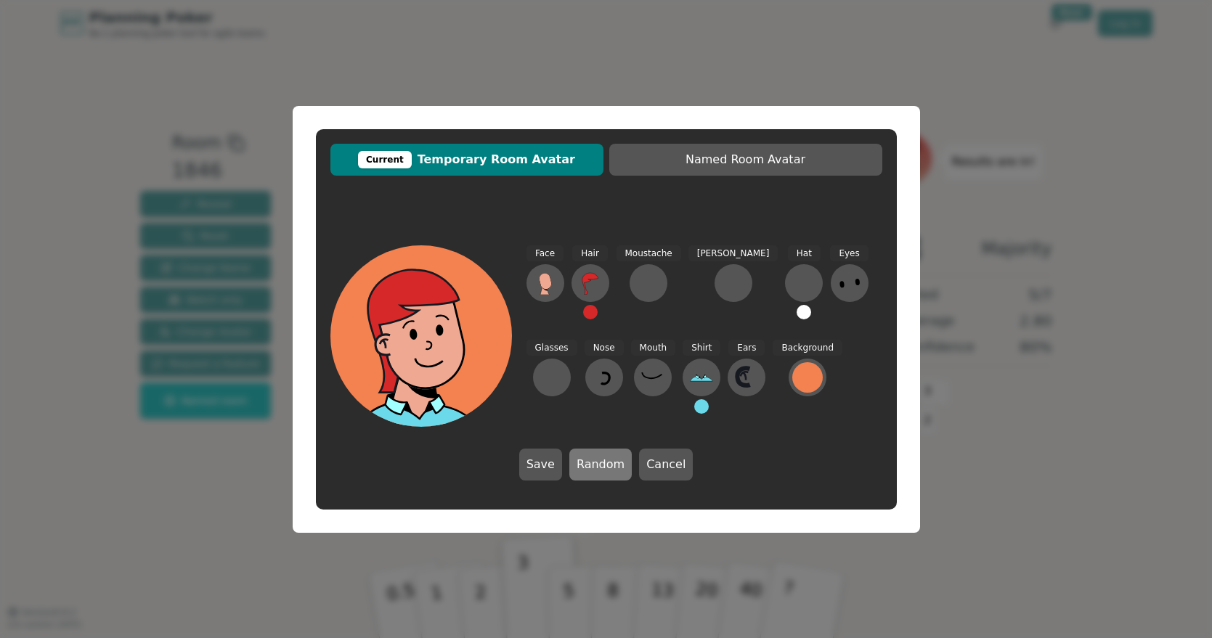
click at [615, 468] on button "Random" at bounding box center [600, 465] width 62 height 32
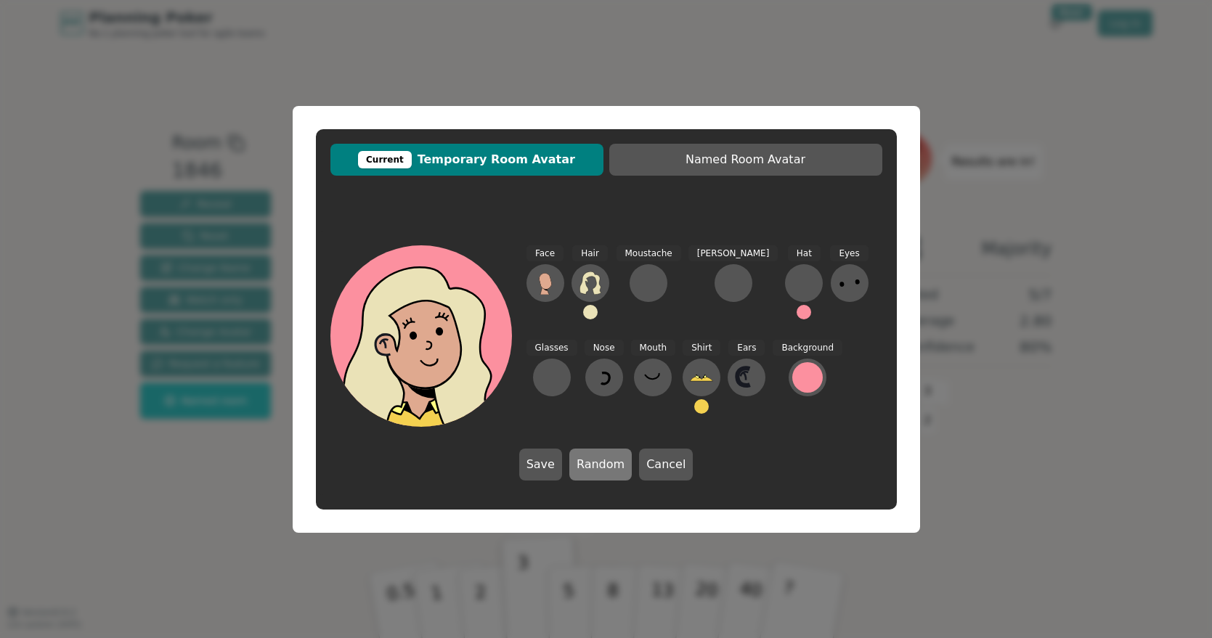
click at [615, 468] on button "Random" at bounding box center [600, 465] width 62 height 32
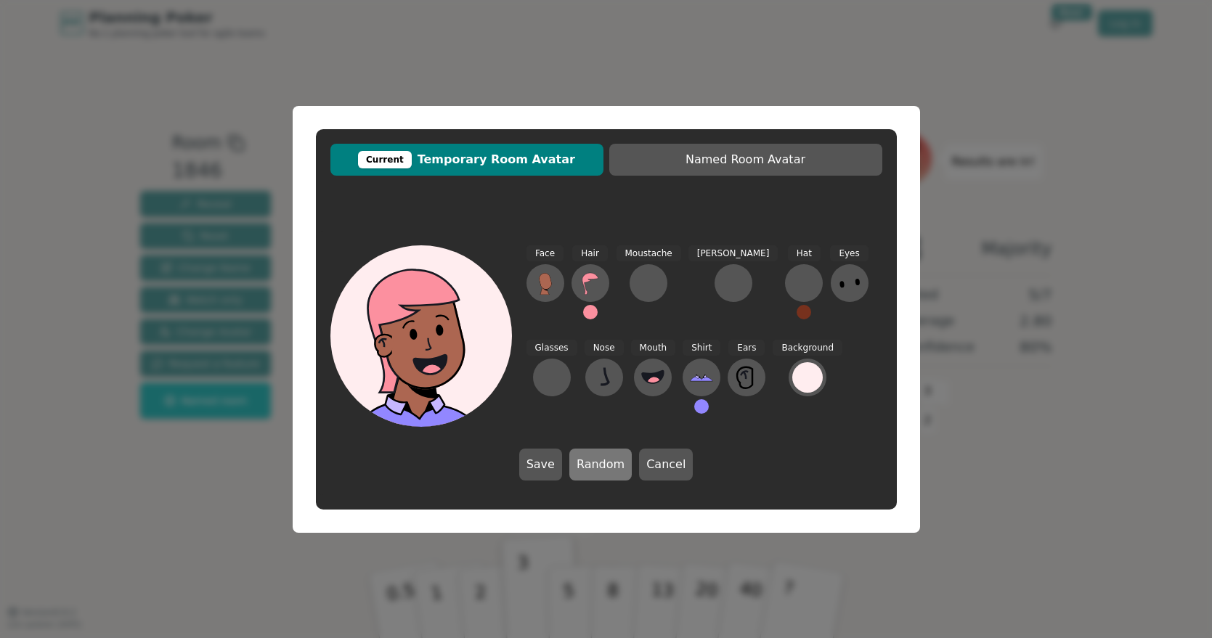
click at [615, 468] on button "Random" at bounding box center [600, 465] width 62 height 32
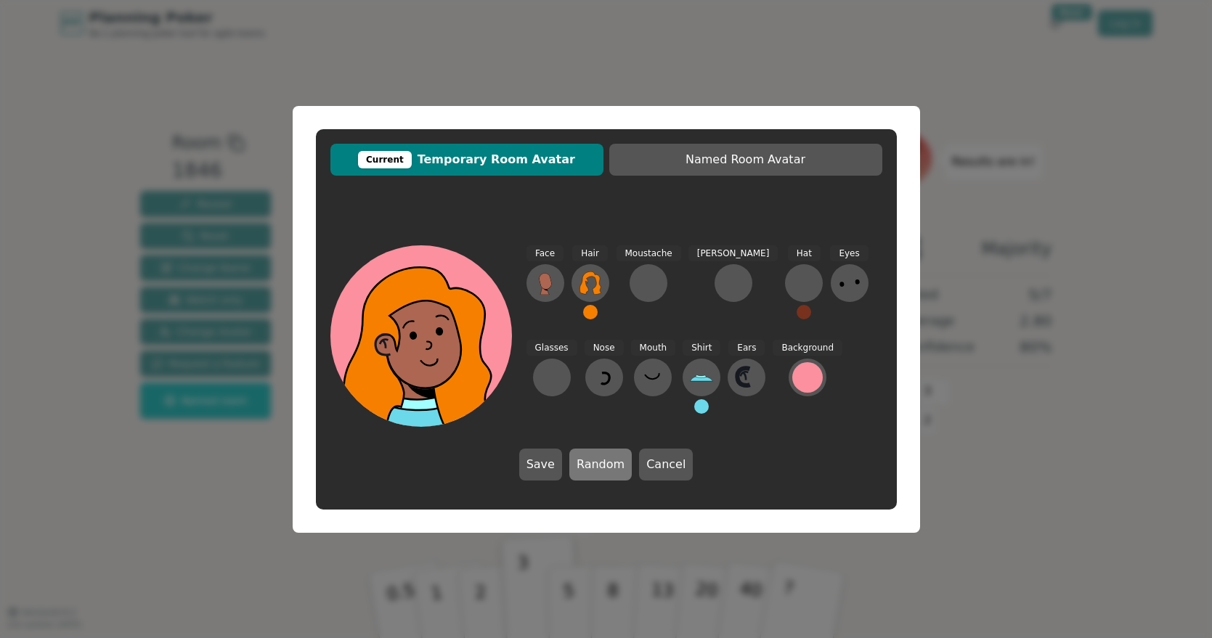
click at [615, 468] on button "Random" at bounding box center [600, 465] width 62 height 32
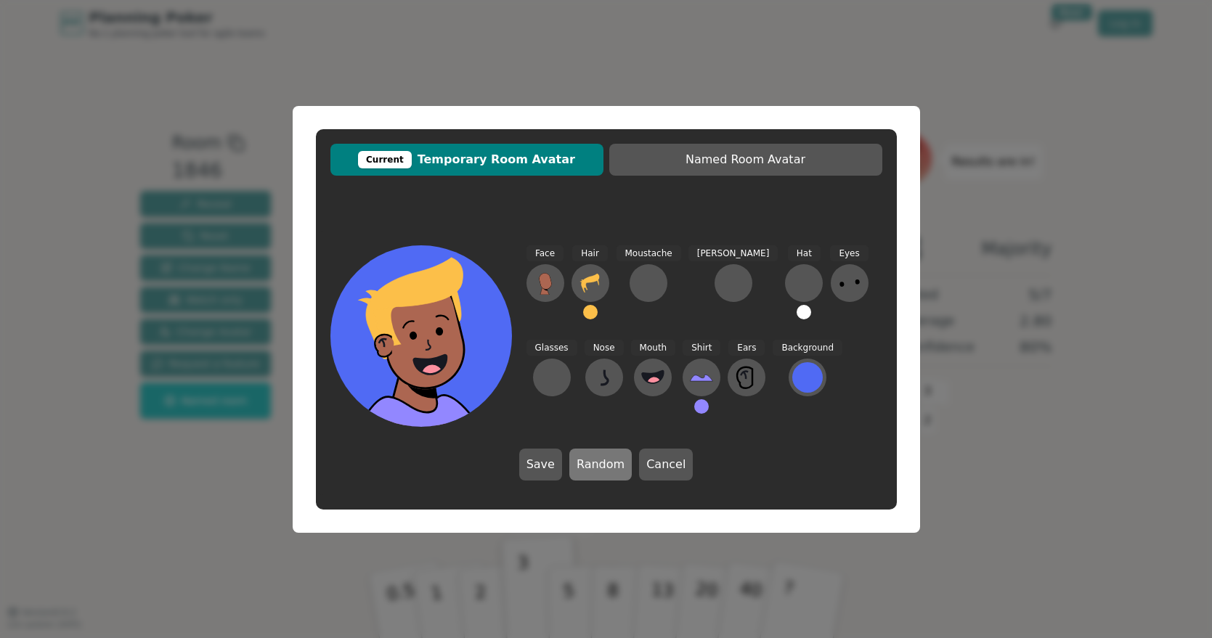
click at [615, 468] on button "Random" at bounding box center [600, 465] width 62 height 32
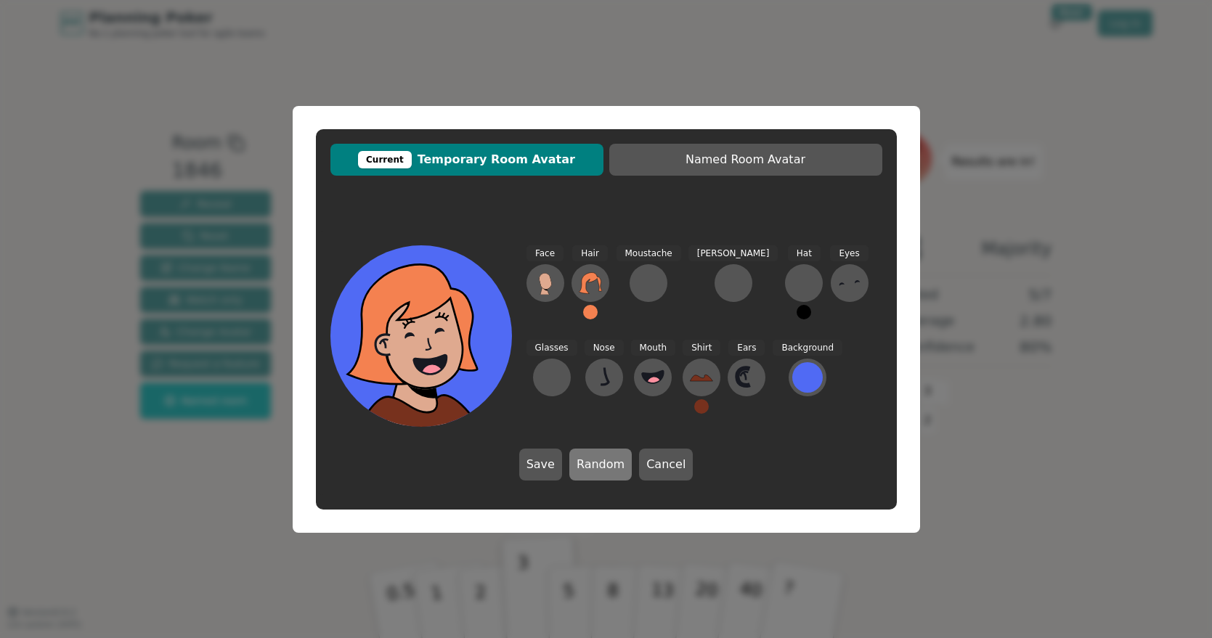
click at [615, 468] on button "Random" at bounding box center [600, 465] width 62 height 32
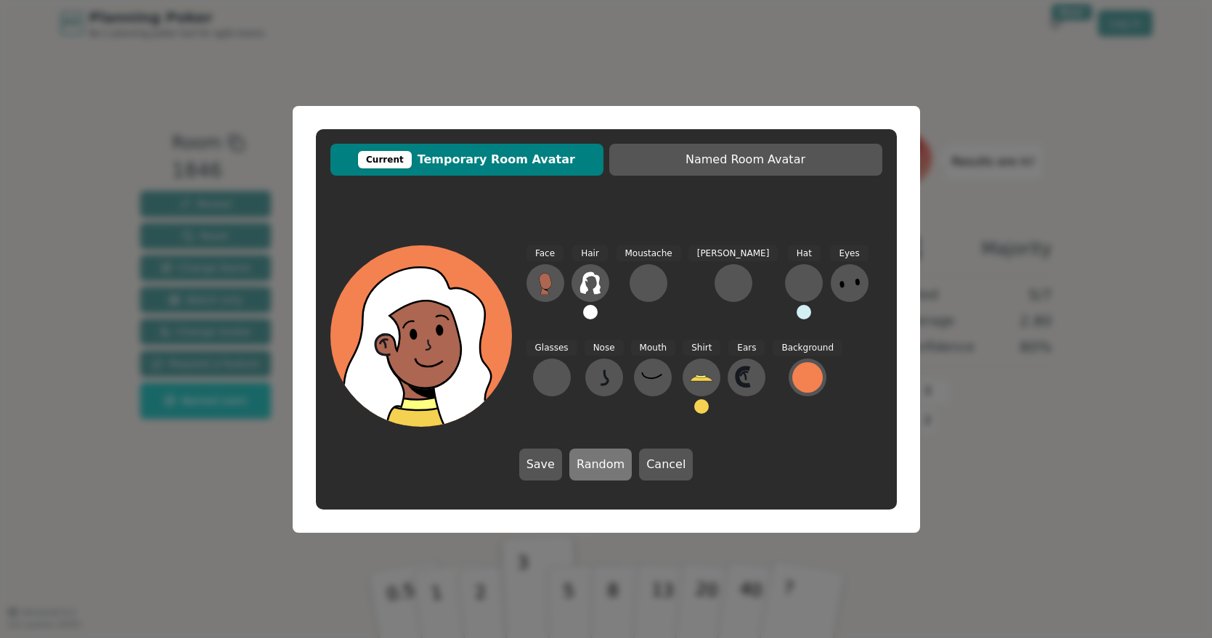
click at [615, 468] on button "Random" at bounding box center [600, 465] width 62 height 32
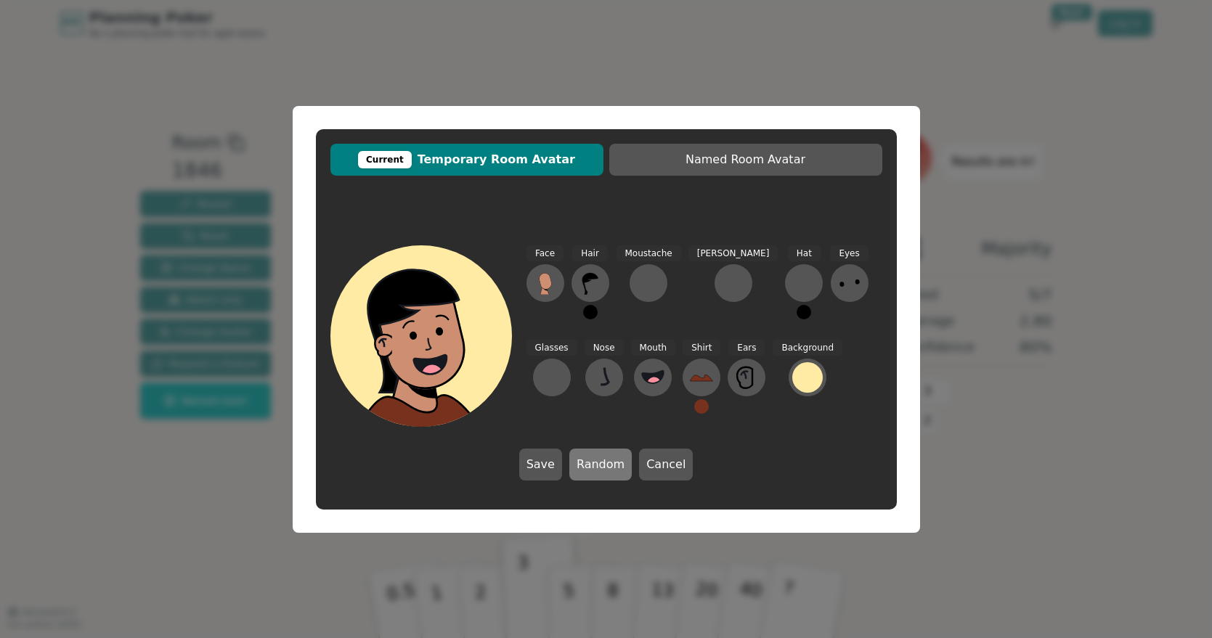
click at [615, 468] on button "Random" at bounding box center [600, 465] width 62 height 32
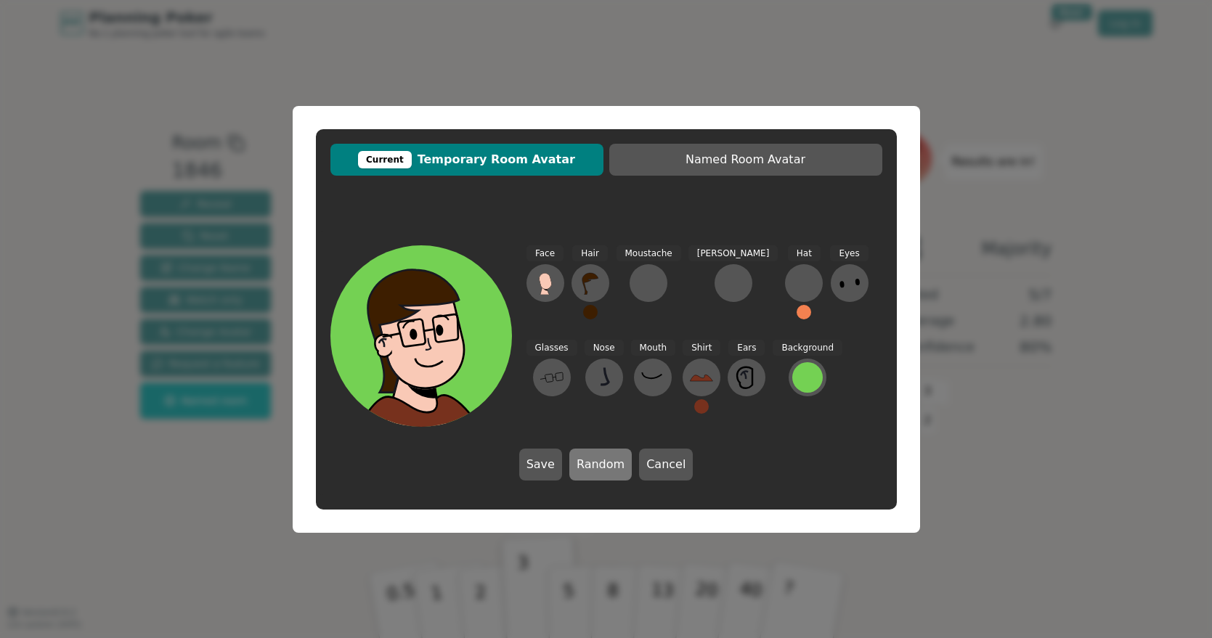
click at [615, 468] on button "Random" at bounding box center [600, 465] width 62 height 32
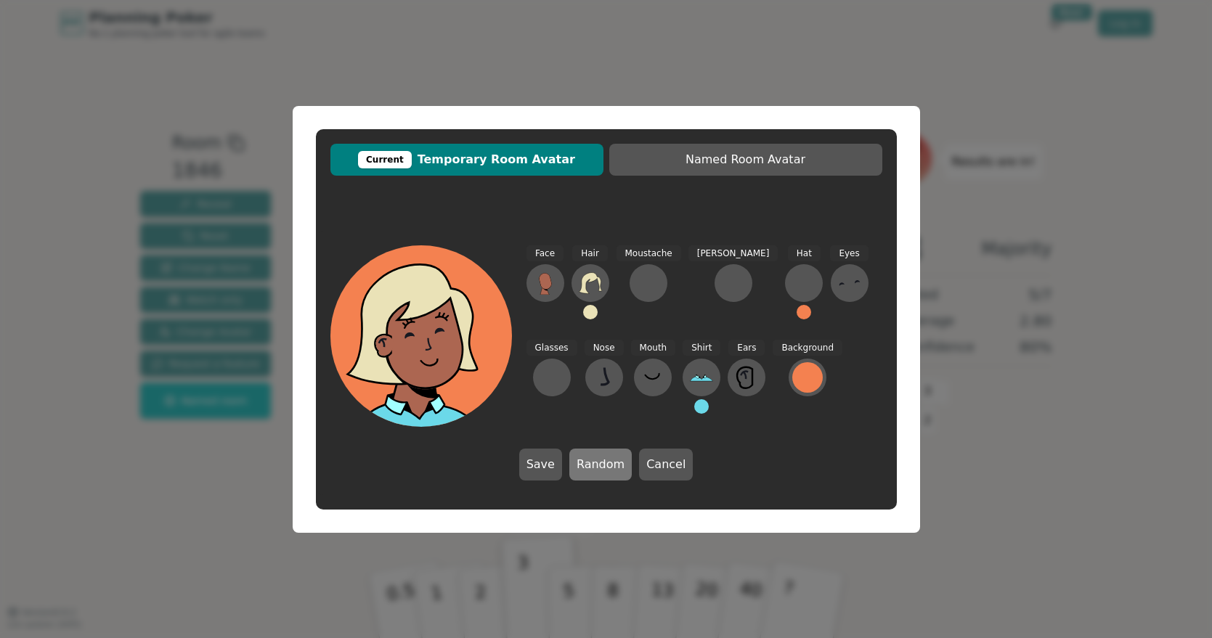
click at [615, 468] on button "Random" at bounding box center [600, 465] width 62 height 32
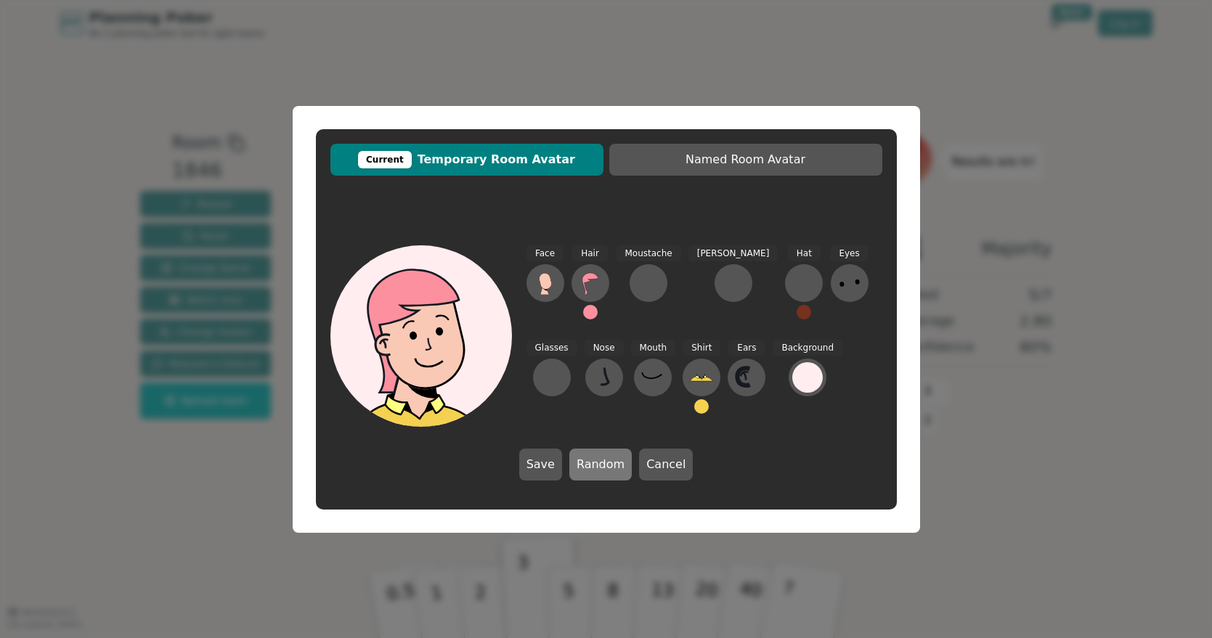
click at [615, 468] on button "Random" at bounding box center [600, 465] width 62 height 32
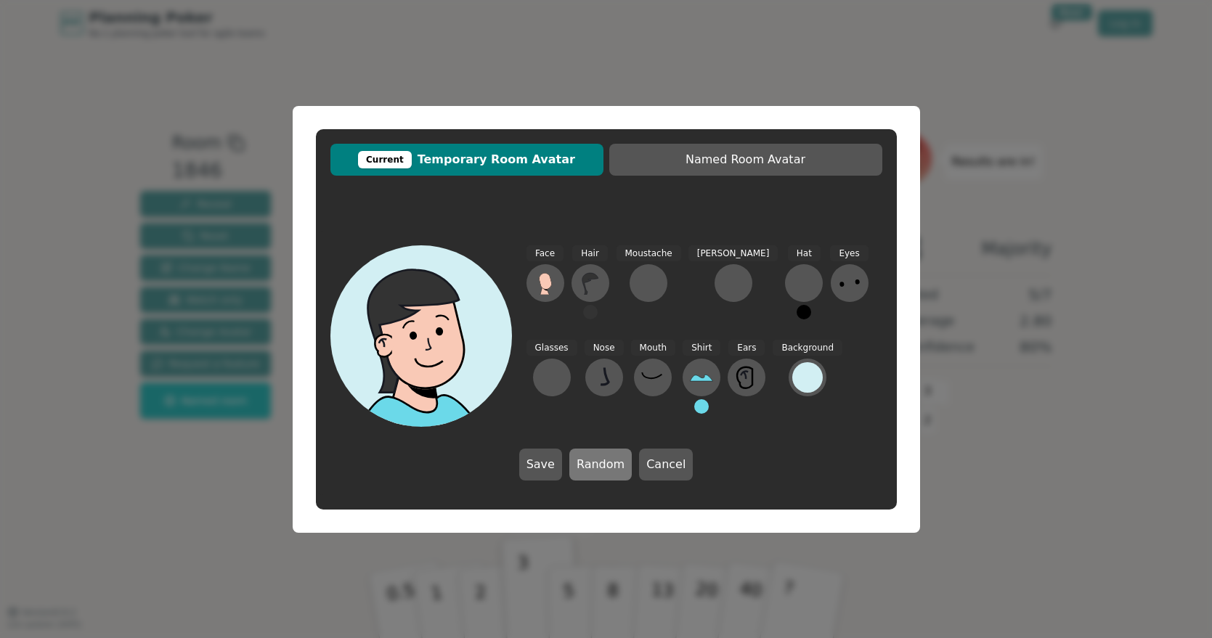
click at [615, 468] on button "Random" at bounding box center [600, 465] width 62 height 32
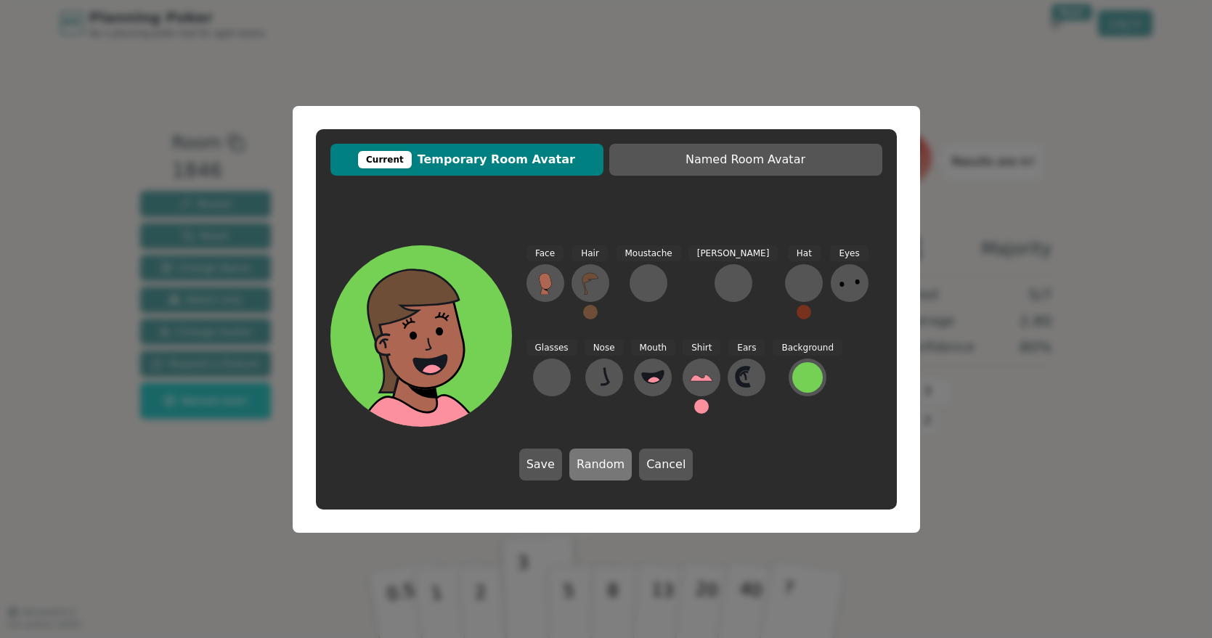
click at [615, 468] on button "Random" at bounding box center [600, 465] width 62 height 32
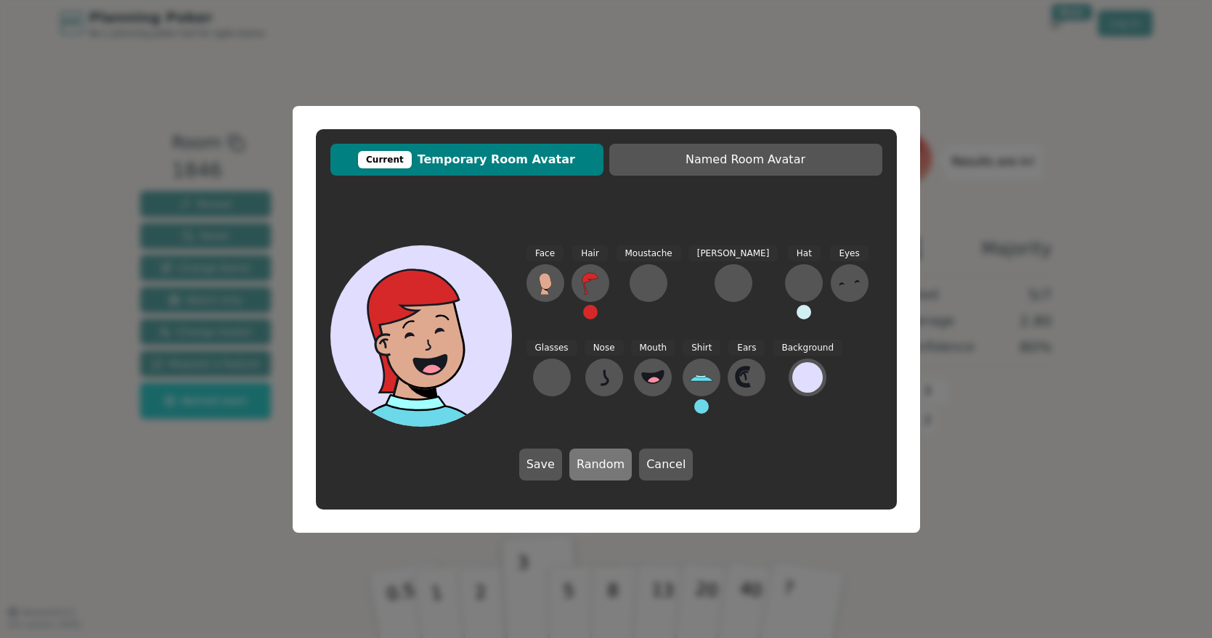
click at [615, 468] on button "Random" at bounding box center [600, 465] width 62 height 32
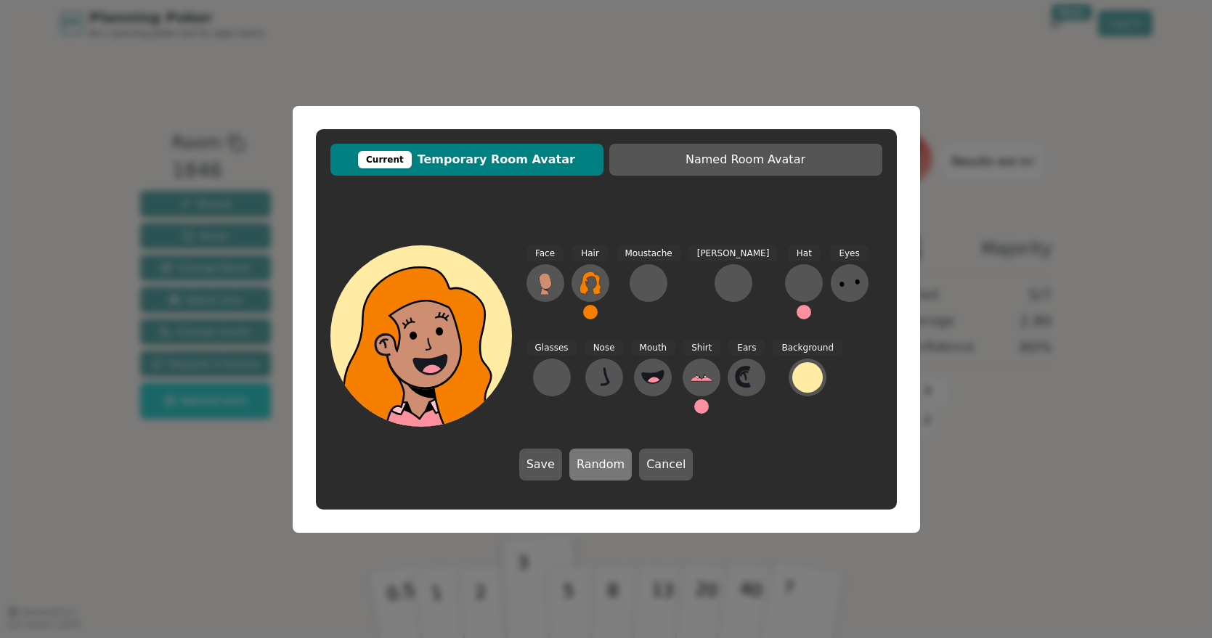
click at [615, 468] on button "Random" at bounding box center [600, 465] width 62 height 32
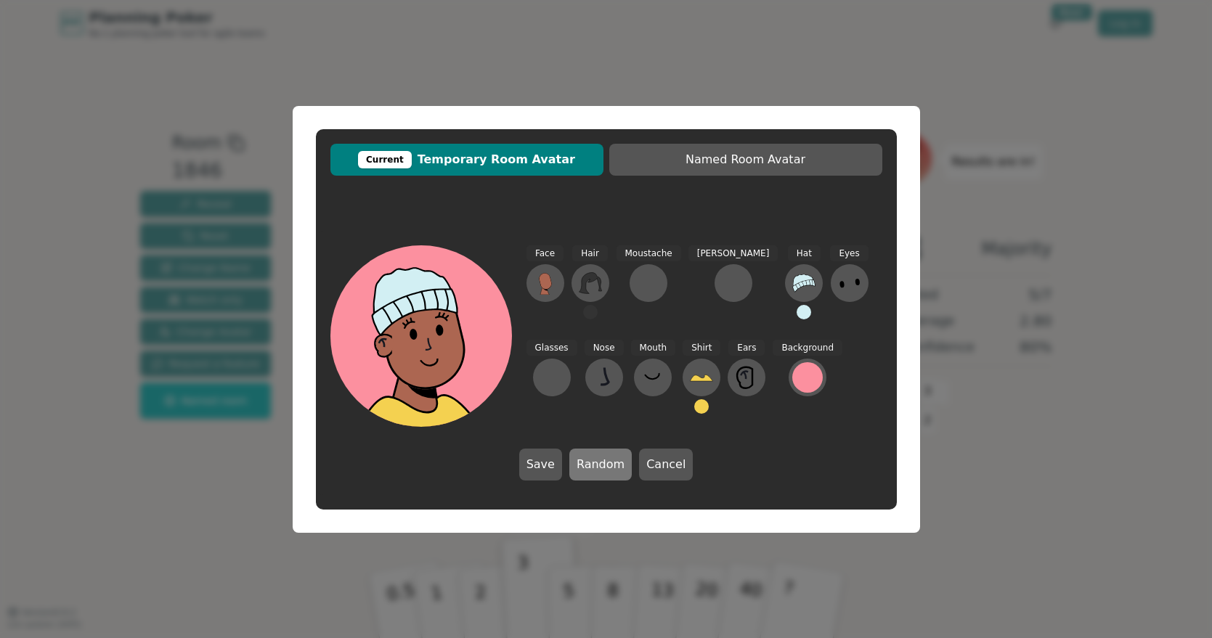
click at [615, 468] on button "Random" at bounding box center [600, 465] width 62 height 32
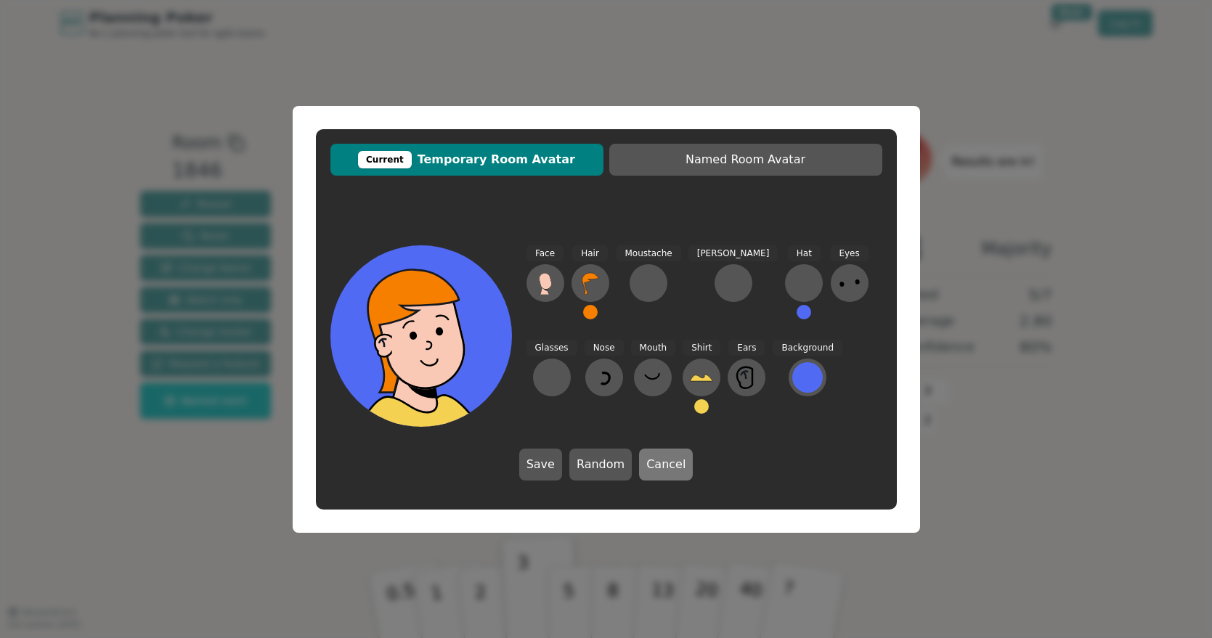
click at [665, 467] on button "Cancel" at bounding box center [666, 465] width 54 height 32
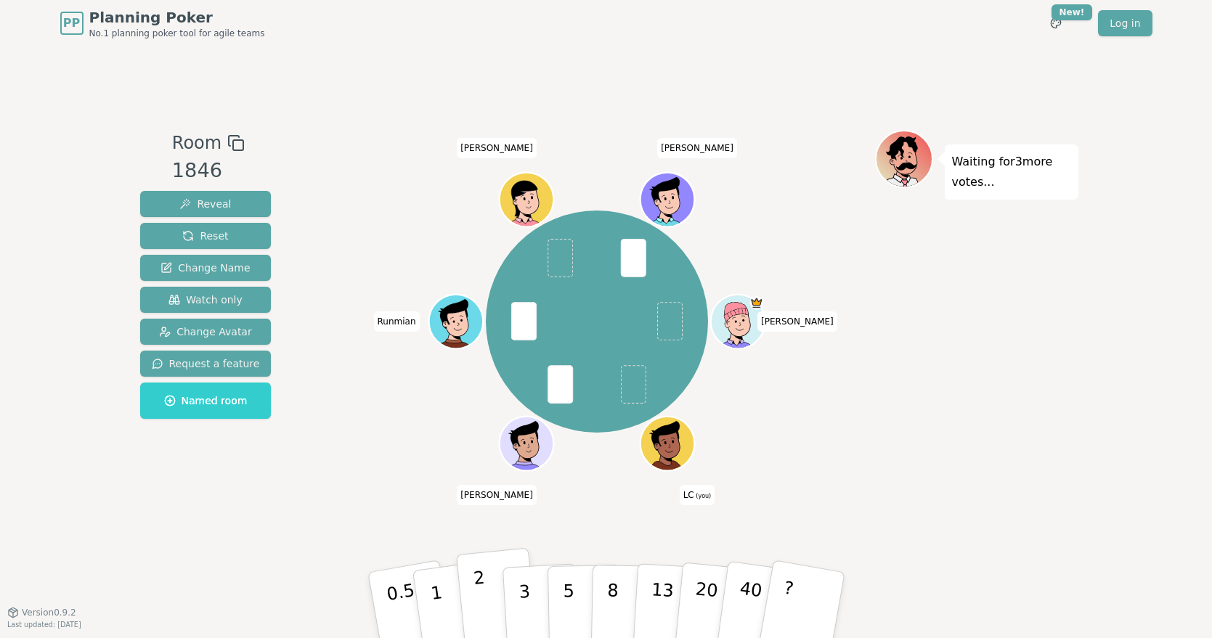
click at [479, 591] on p "2" at bounding box center [481, 607] width 19 height 79
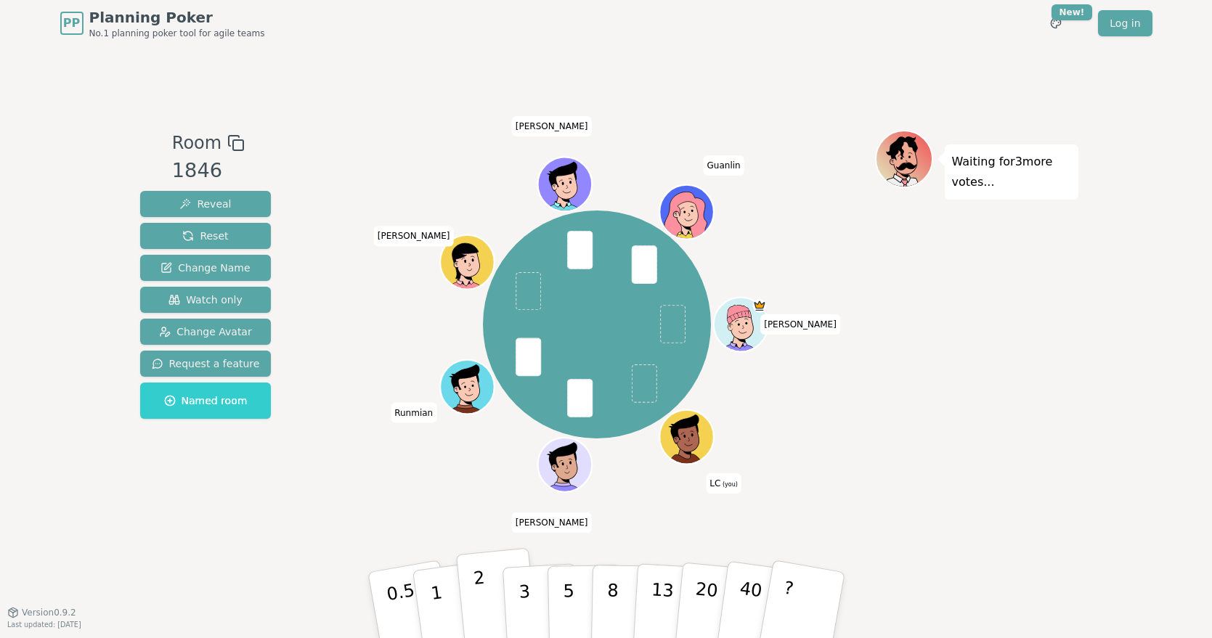
click at [482, 596] on p "2" at bounding box center [481, 607] width 19 height 79
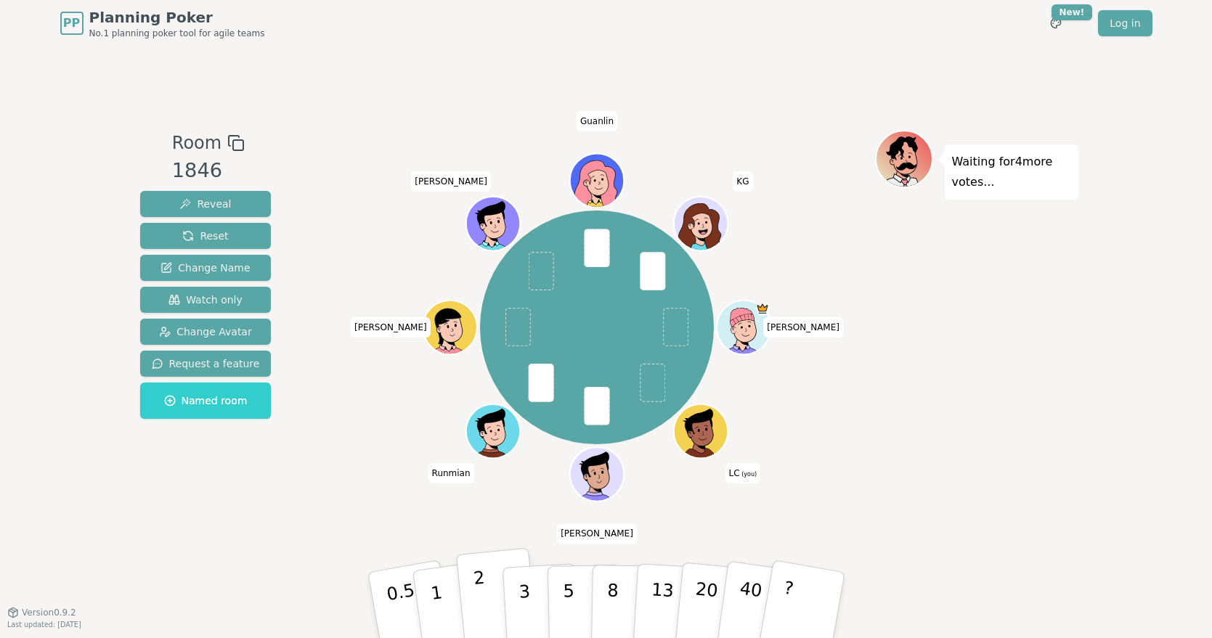
click at [476, 598] on p "2" at bounding box center [481, 607] width 19 height 79
